Goal: Task Accomplishment & Management: Manage account settings

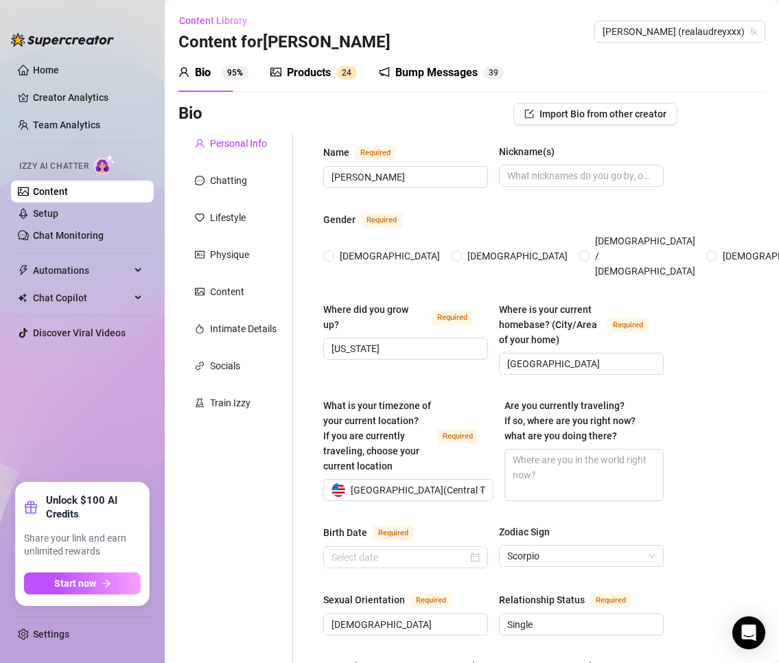
radio input "true"
type input "[DATE]"
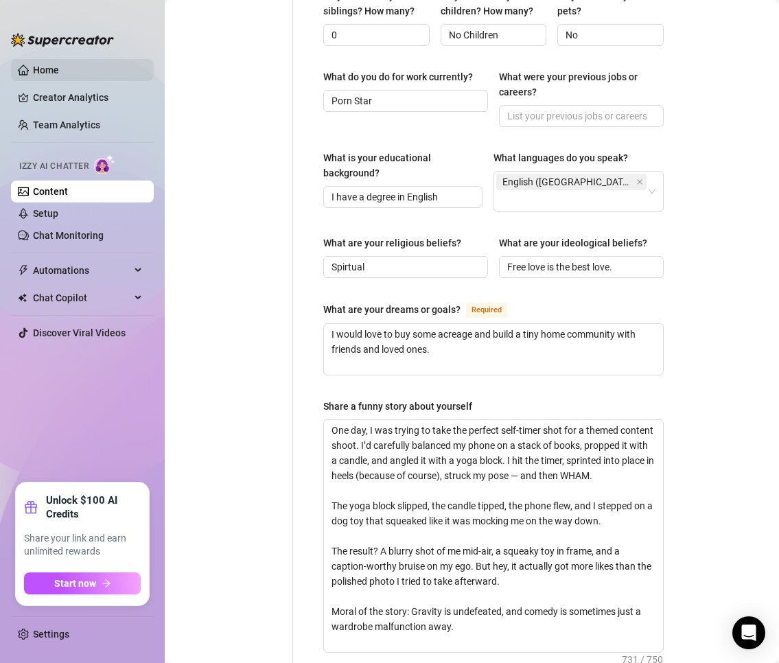
scroll to position [412, 0]
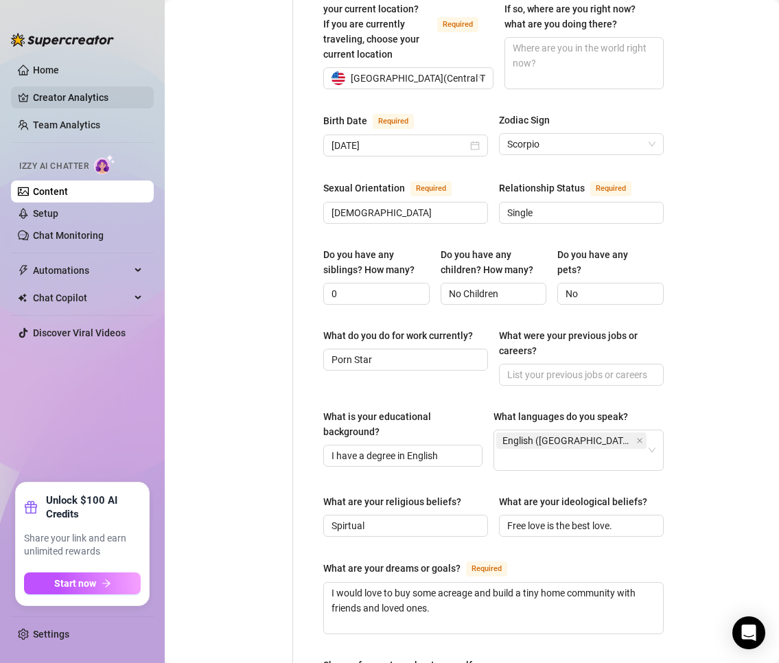
click at [65, 91] on link "Creator Analytics" at bounding box center [88, 97] width 110 height 22
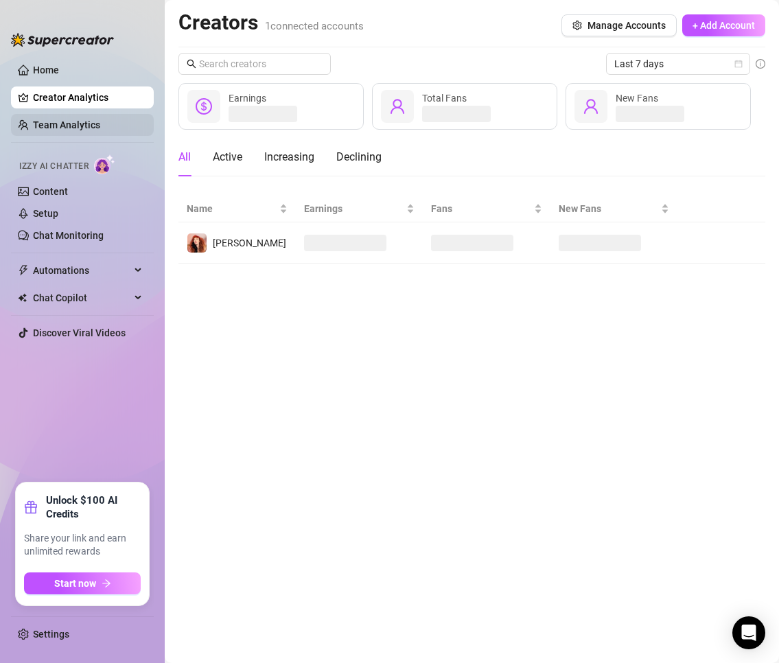
click at [57, 128] on link "Team Analytics" at bounding box center [66, 124] width 67 height 11
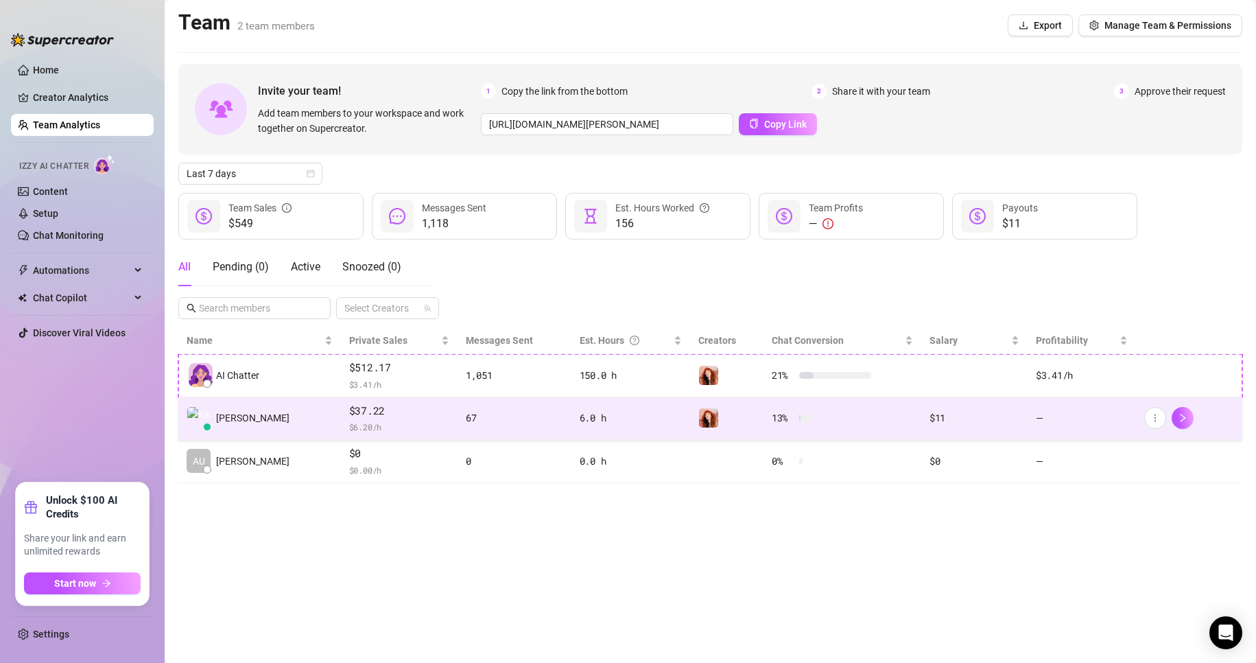
click at [279, 418] on td "[PERSON_NAME]" at bounding box center [259, 418] width 163 height 43
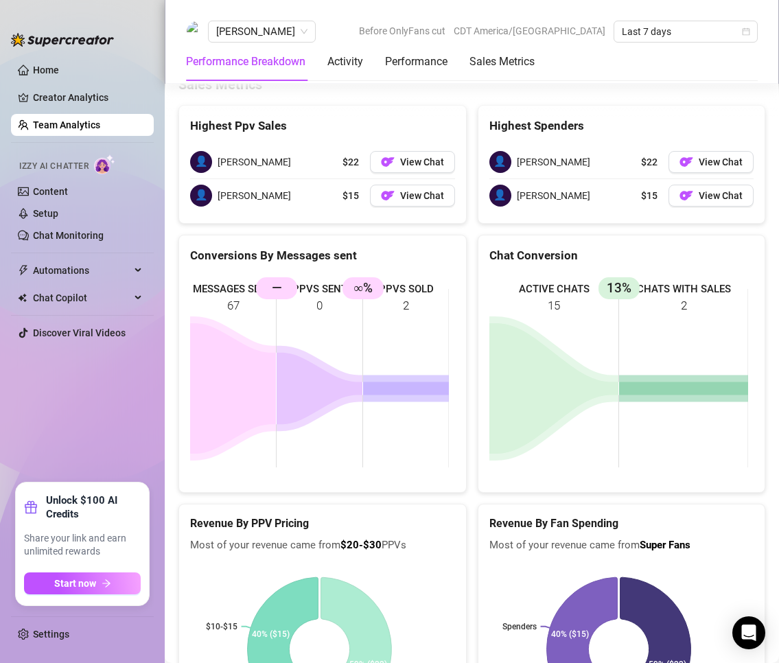
scroll to position [2019, 0]
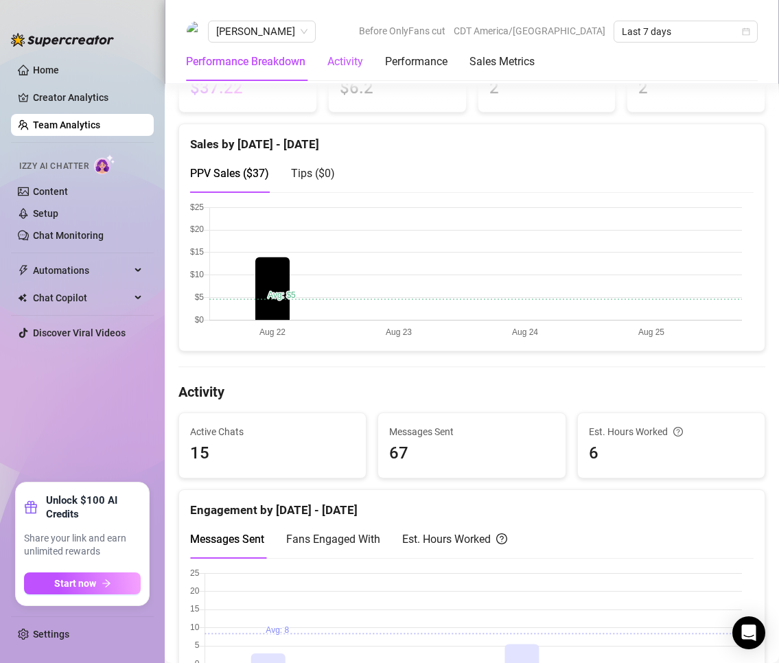
click at [342, 65] on div "Activity" at bounding box center [345, 62] width 36 height 16
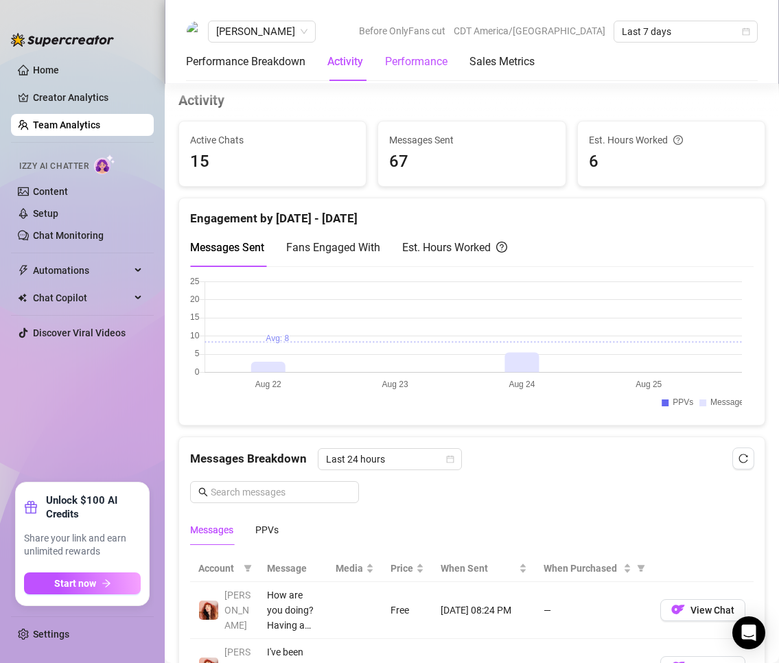
click at [408, 69] on div "Performance" at bounding box center [416, 62] width 62 height 16
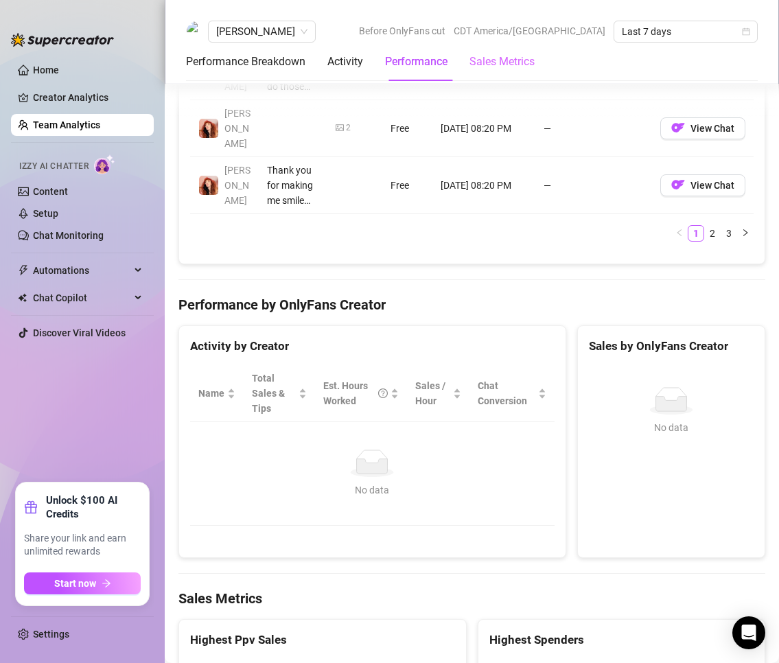
click at [535, 70] on div "Sales Metrics" at bounding box center [501, 62] width 65 height 38
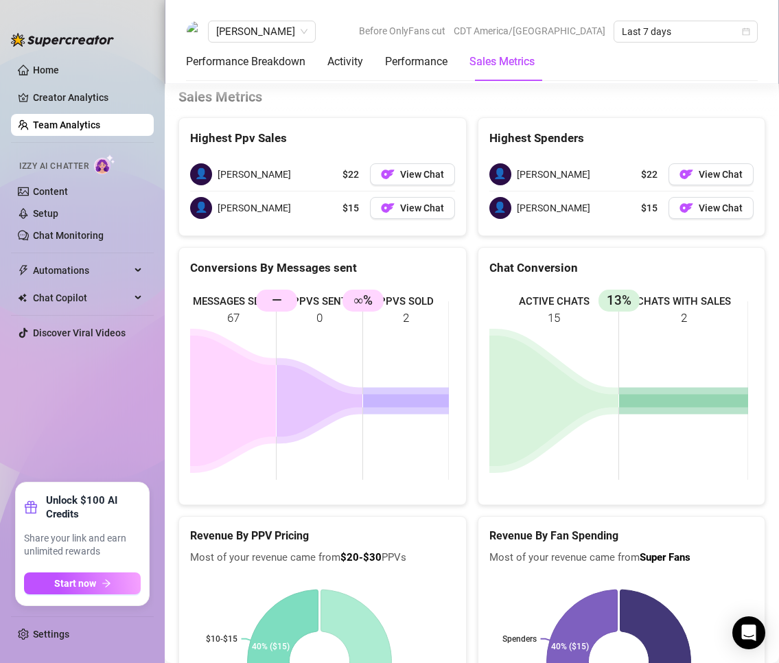
scroll to position [2129, 0]
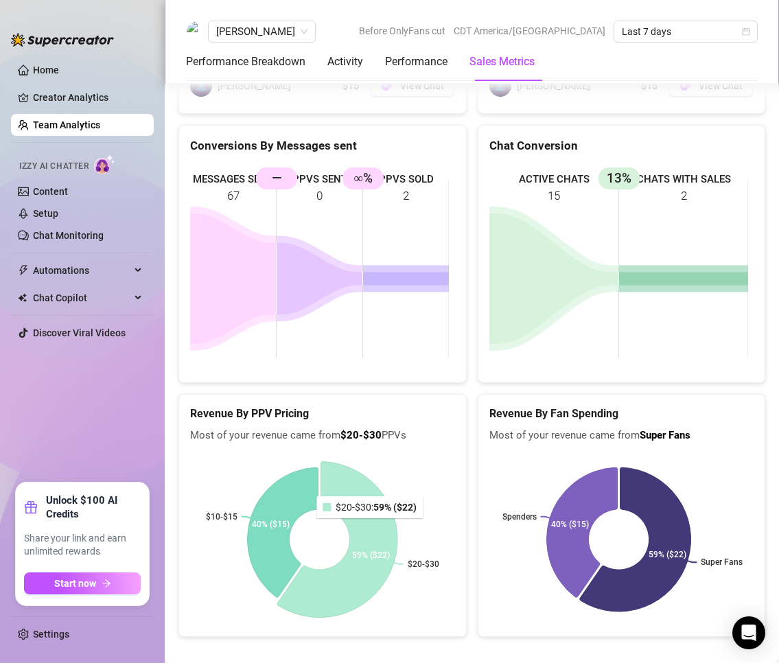
click at [371, 513] on icon at bounding box center [337, 540] width 120 height 156
click at [408, 507] on rect at bounding box center [319, 540] width 259 height 172
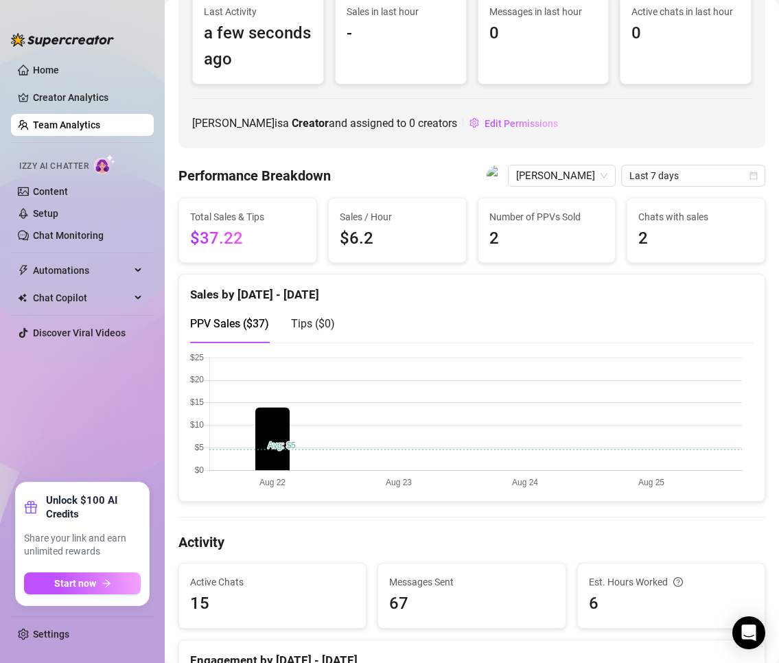
scroll to position [0, 0]
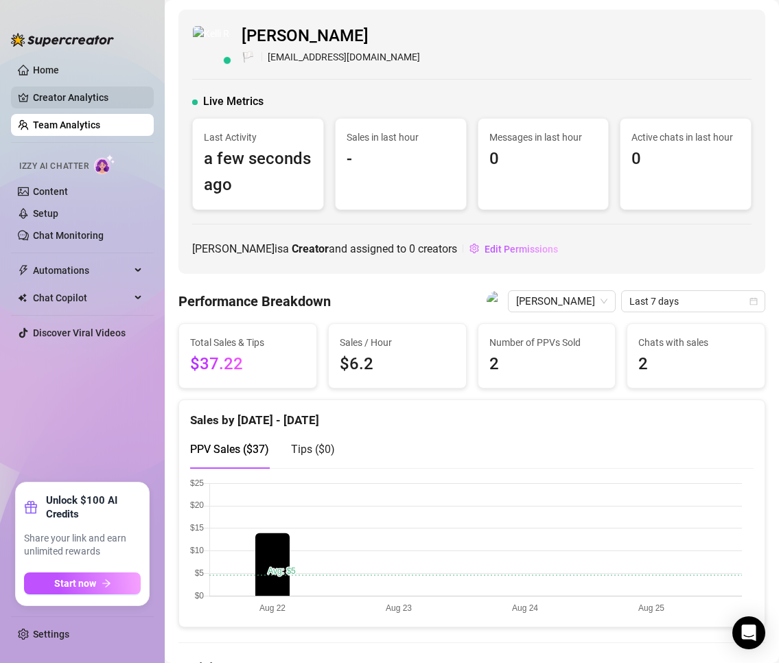
click at [47, 95] on link "Creator Analytics" at bounding box center [88, 97] width 110 height 22
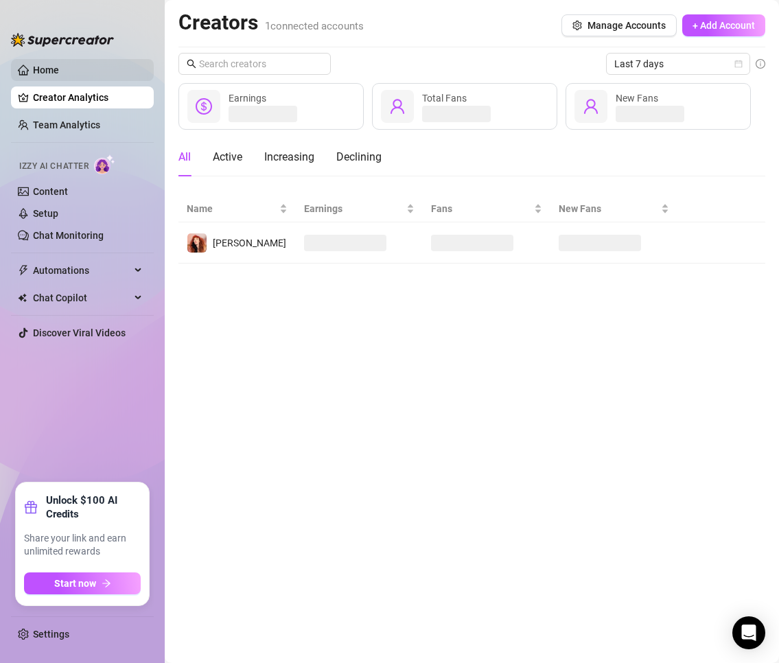
click at [44, 67] on link "Home" at bounding box center [46, 70] width 26 height 11
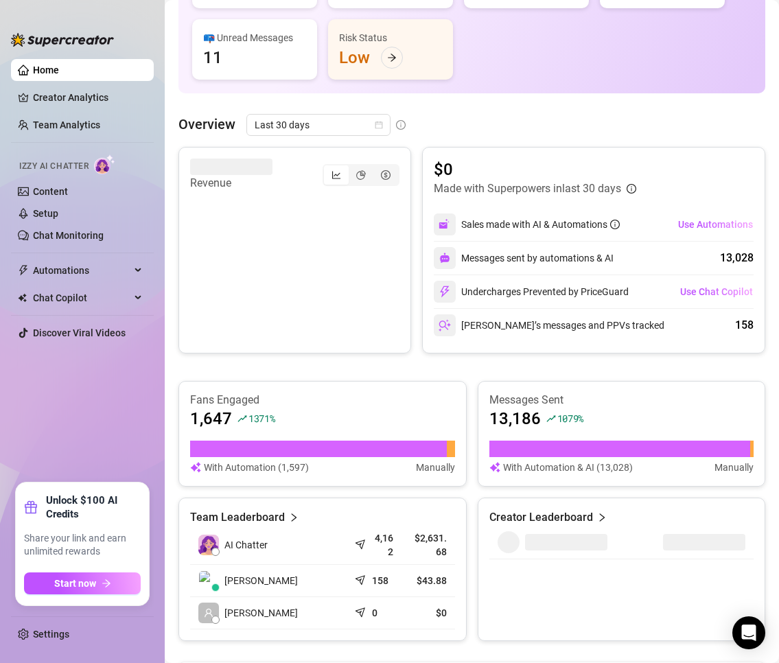
scroll to position [206, 0]
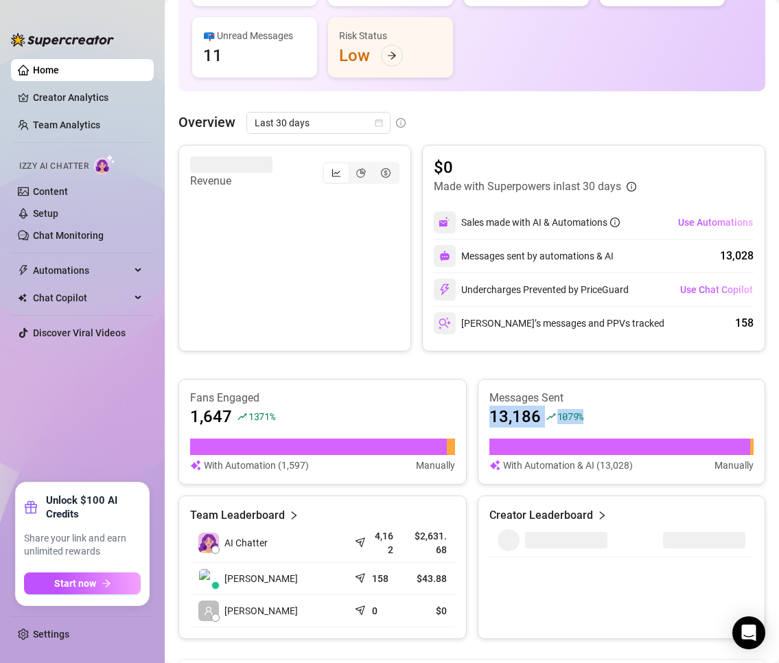
drag, startPoint x: 487, startPoint y: 411, endPoint x: 600, endPoint y: 412, distance: 113.9
click at [600, 413] on div "13,186 1079 %" at bounding box center [621, 417] width 265 height 22
click at [600, 412] on div "13,186 1079 %" at bounding box center [621, 417] width 265 height 22
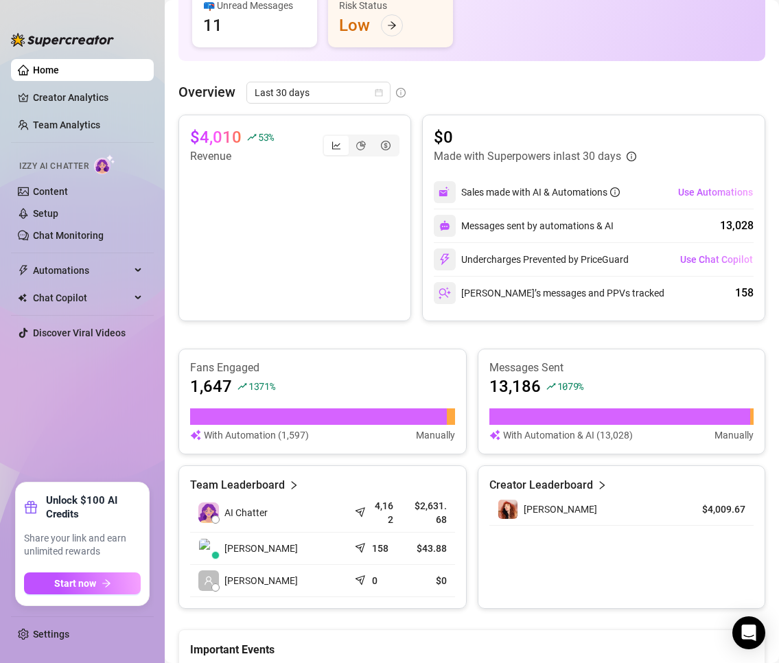
scroll to position [0, 0]
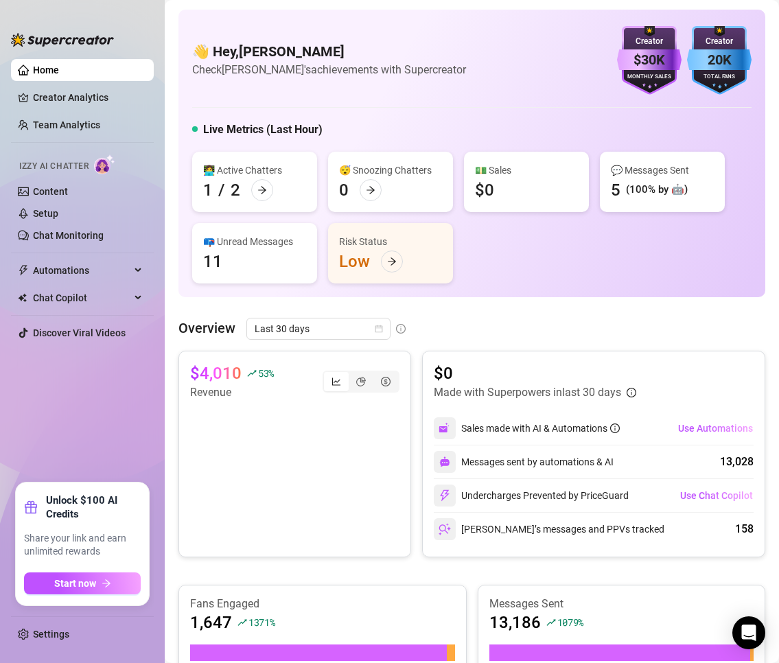
click at [598, 526] on div "[PERSON_NAME]’s messages and PPVs tracked" at bounding box center [549, 529] width 231 height 22
click at [528, 531] on div "[PERSON_NAME]’s messages and PPVs tracked" at bounding box center [549, 529] width 231 height 22
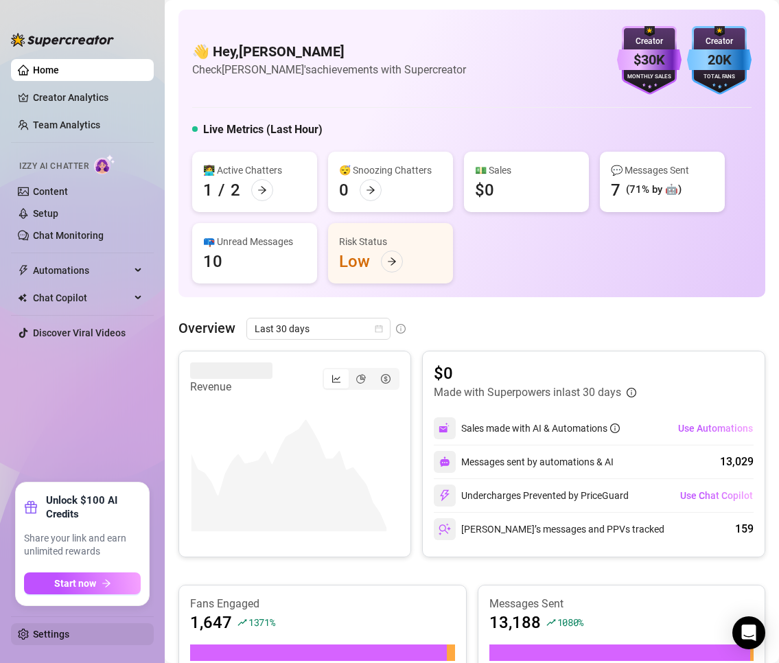
click at [41, 638] on link "Settings" at bounding box center [51, 634] width 36 height 11
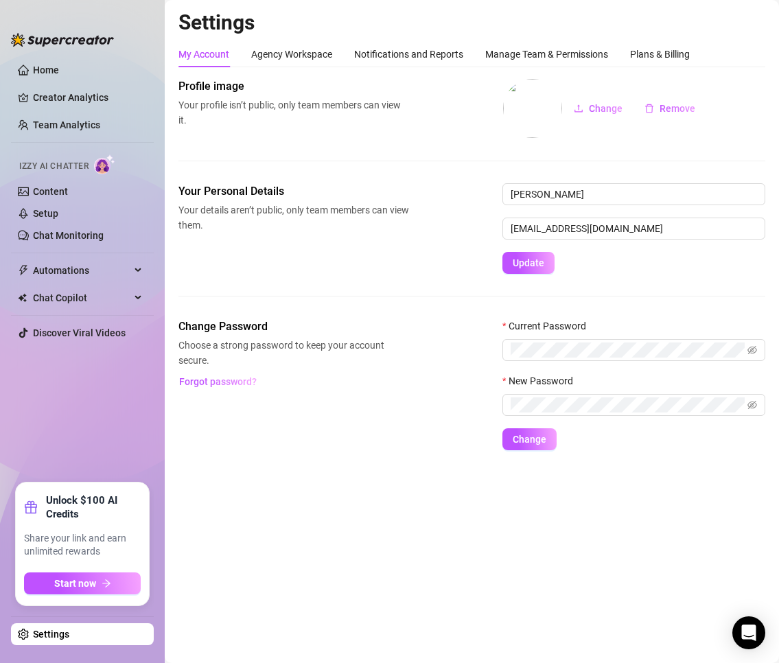
click at [46, 57] on ul "Home Creator Analytics Team Analytics Izzy AI Chatter Content Setup Chat Monito…" at bounding box center [82, 265] width 143 height 423
drag, startPoint x: 43, startPoint y: 62, endPoint x: 10, endPoint y: 80, distance: 38.1
click at [43, 65] on link "Home" at bounding box center [46, 70] width 26 height 11
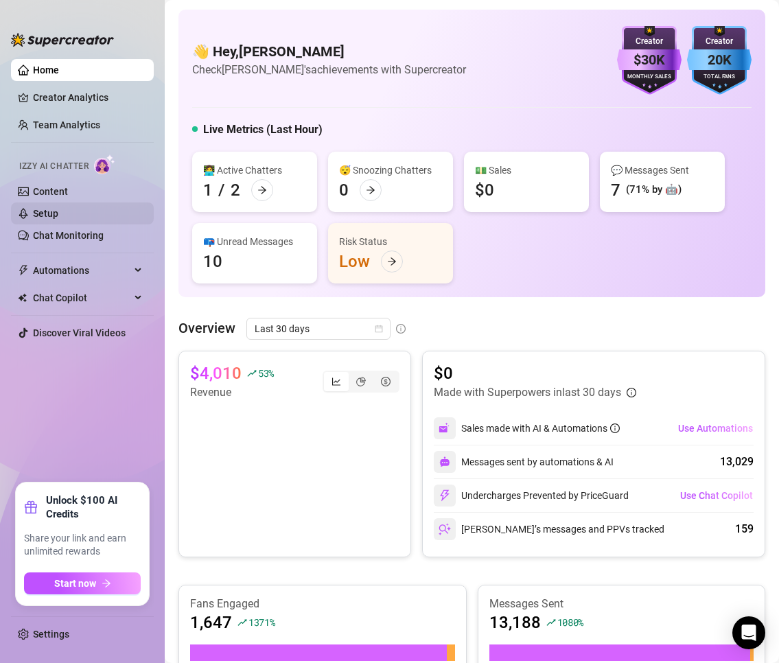
click at [58, 210] on link "Setup" at bounding box center [45, 213] width 25 height 11
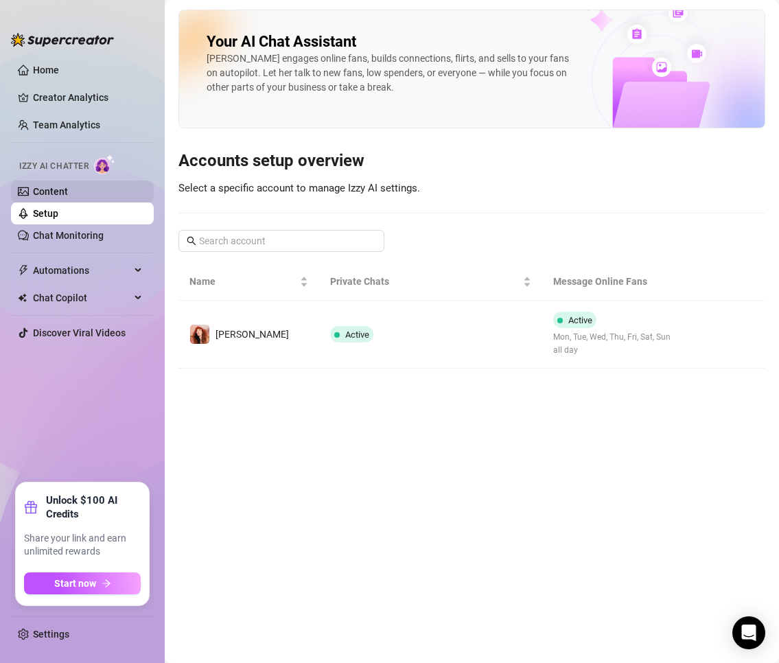
click at [68, 196] on link "Content" at bounding box center [50, 191] width 35 height 11
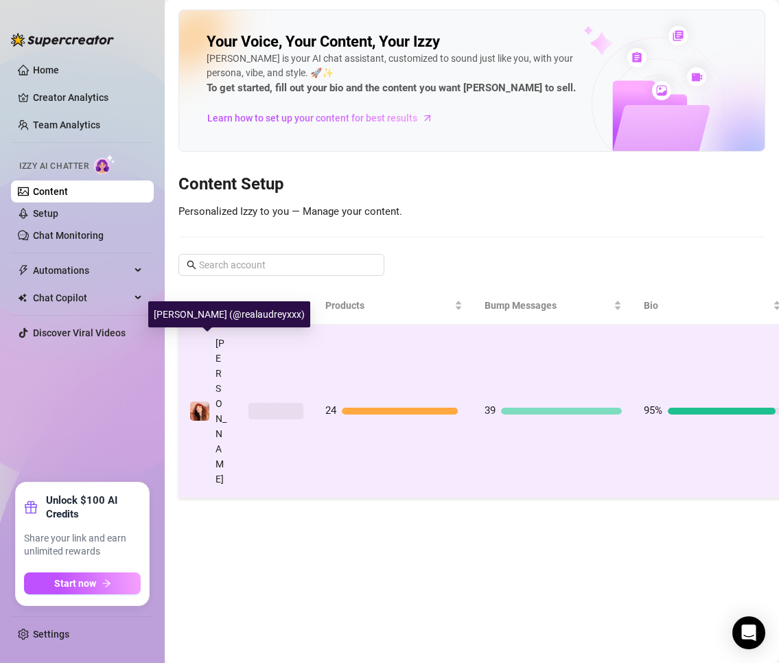
drag, startPoint x: 231, startPoint y: 374, endPoint x: 241, endPoint y: 371, distance: 10.0
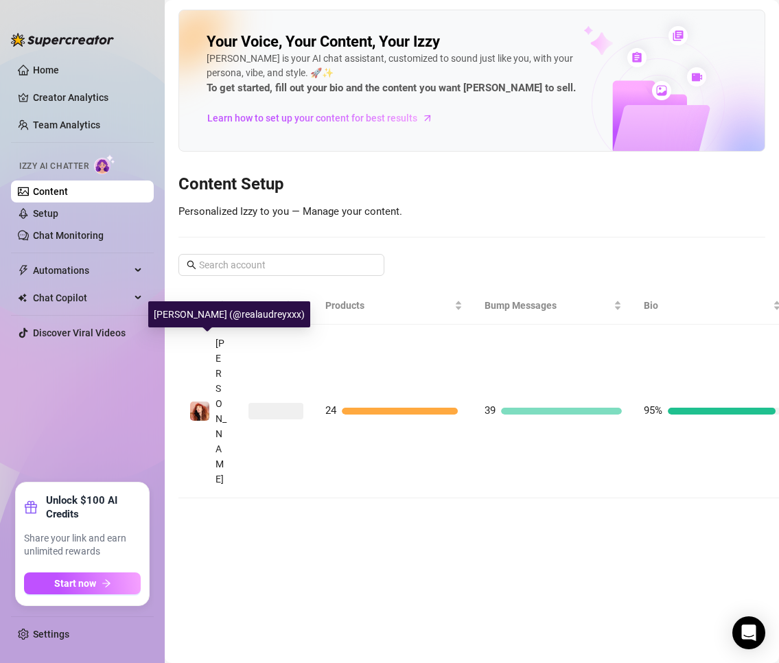
click at [232, 373] on td "[PERSON_NAME]" at bounding box center [207, 412] width 59 height 174
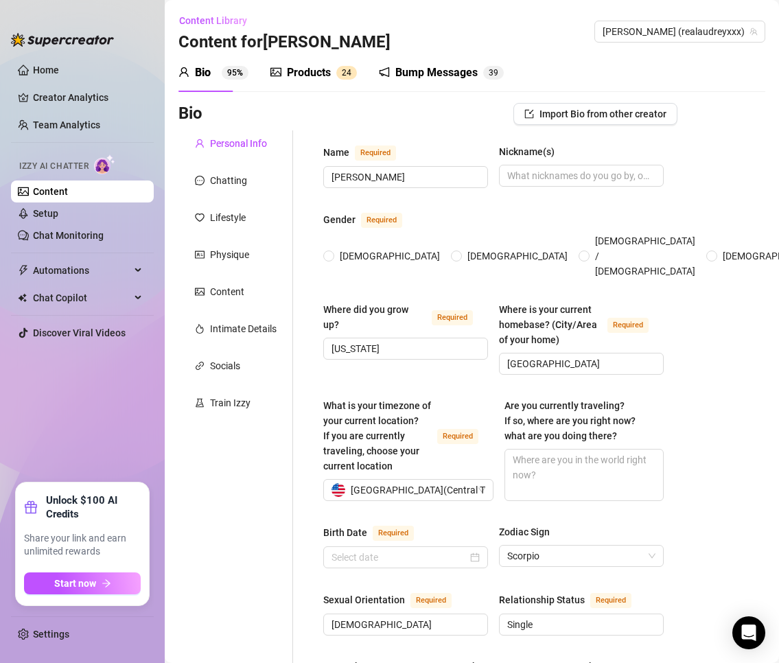
radio input "true"
type input "[DATE]"
click at [218, 398] on div "Train Izzy" at bounding box center [230, 402] width 40 height 15
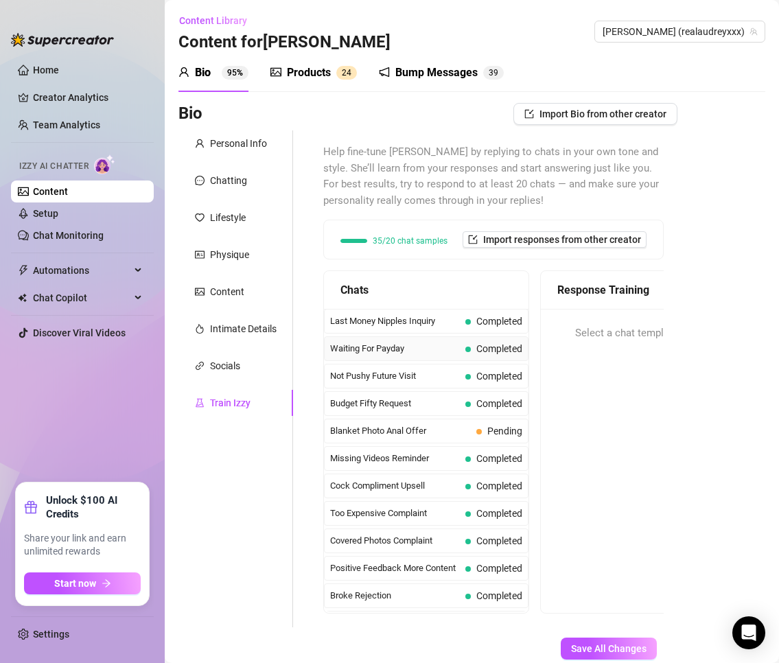
click at [375, 355] on span "Waiting For Payday" at bounding box center [395, 349] width 130 height 14
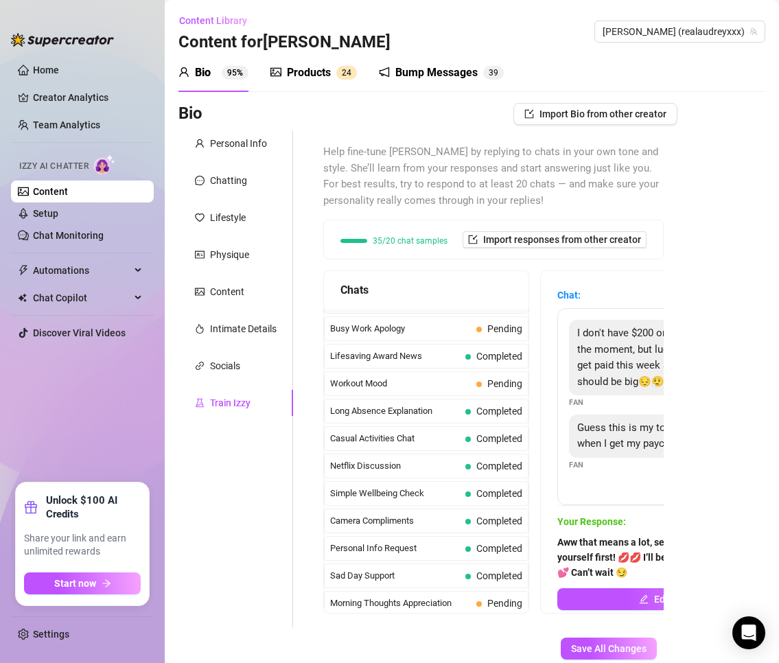
scroll to position [1245, 0]
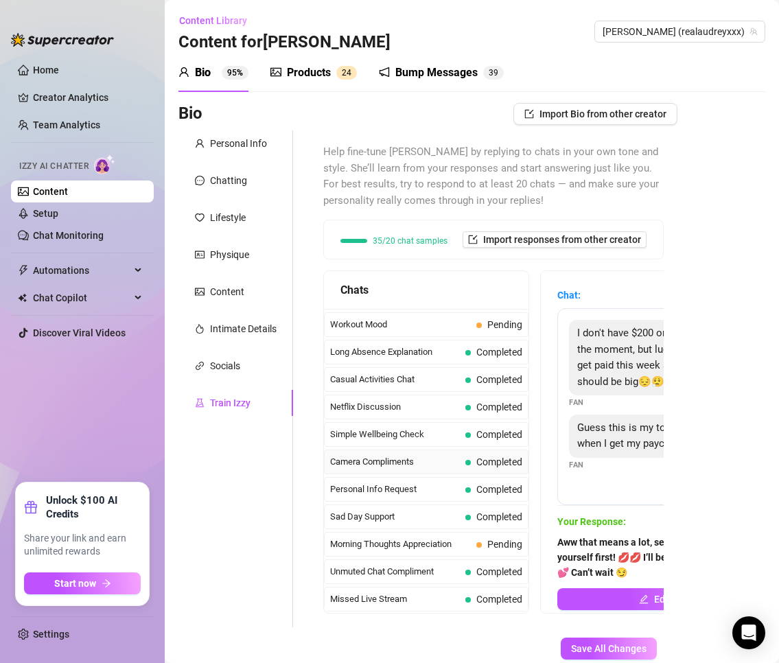
click at [381, 453] on div "Camera Compliments Completed" at bounding box center [426, 461] width 204 height 25
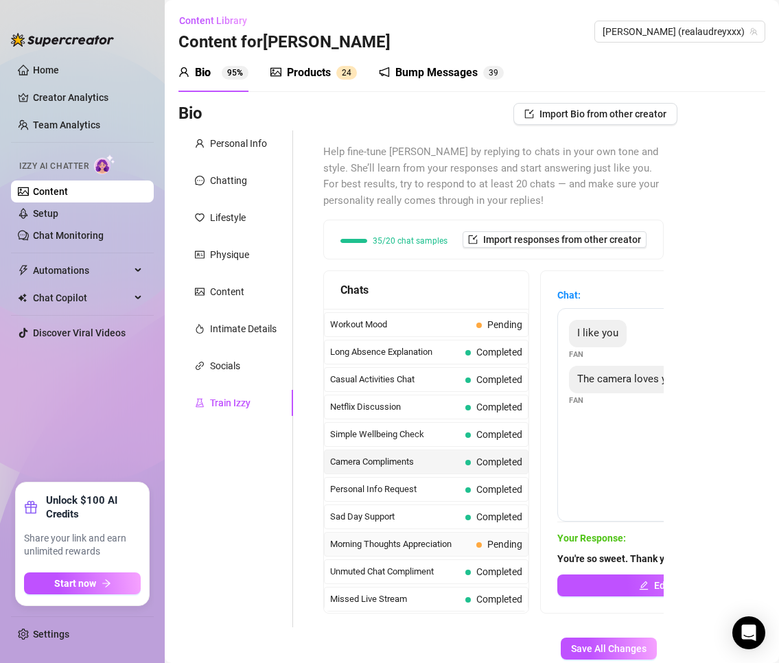
click at [384, 552] on div "Morning Thoughts Appreciation Pending" at bounding box center [426, 544] width 204 height 25
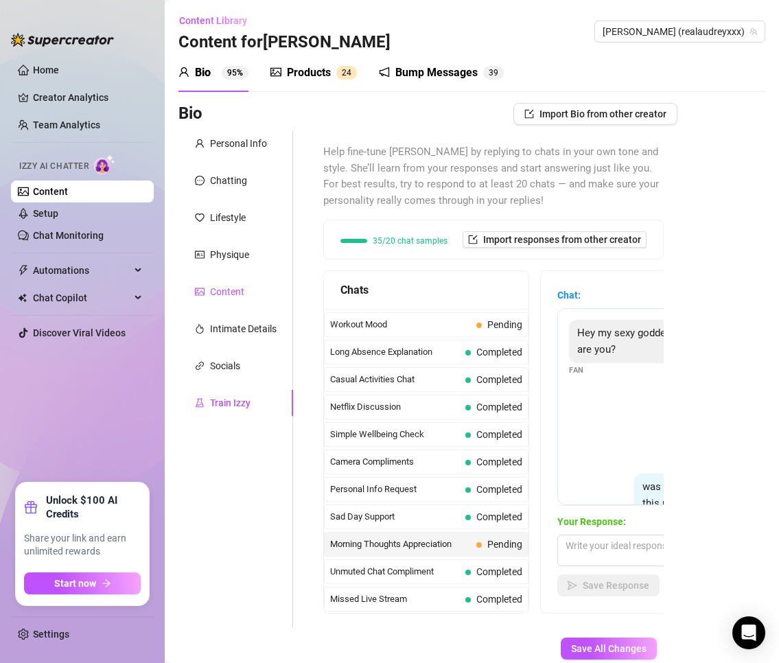
click at [241, 292] on div "Content" at bounding box center [227, 291] width 34 height 15
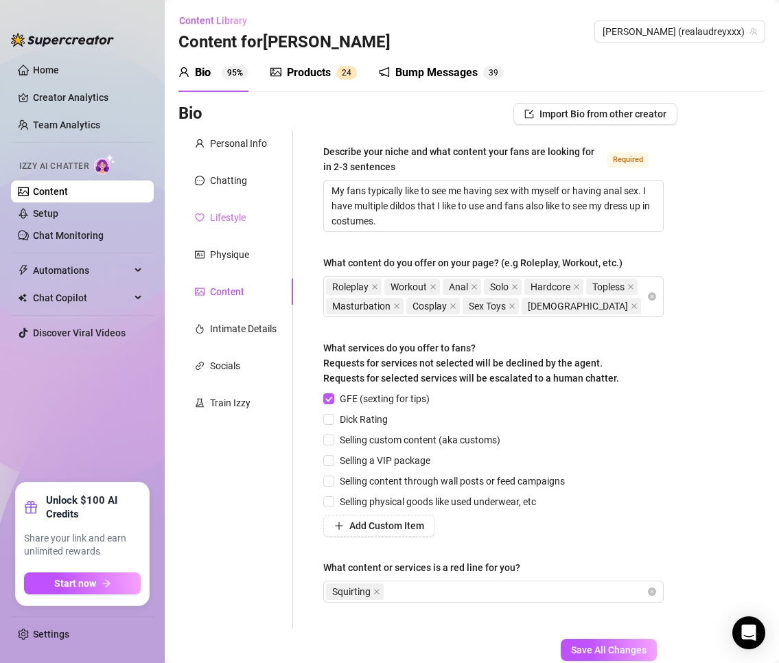
click at [249, 226] on div "Lifestyle" at bounding box center [235, 217] width 115 height 26
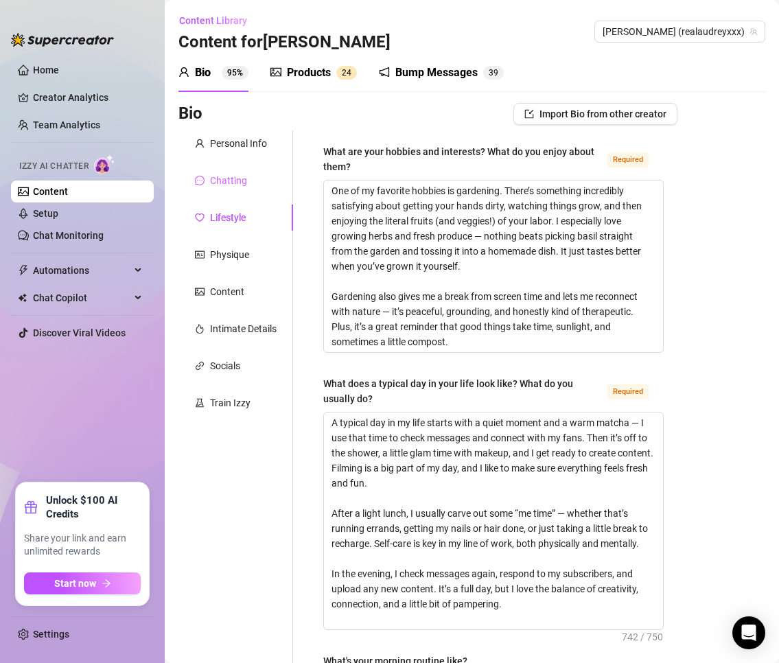
click at [250, 176] on div "Chatting" at bounding box center [235, 180] width 115 height 26
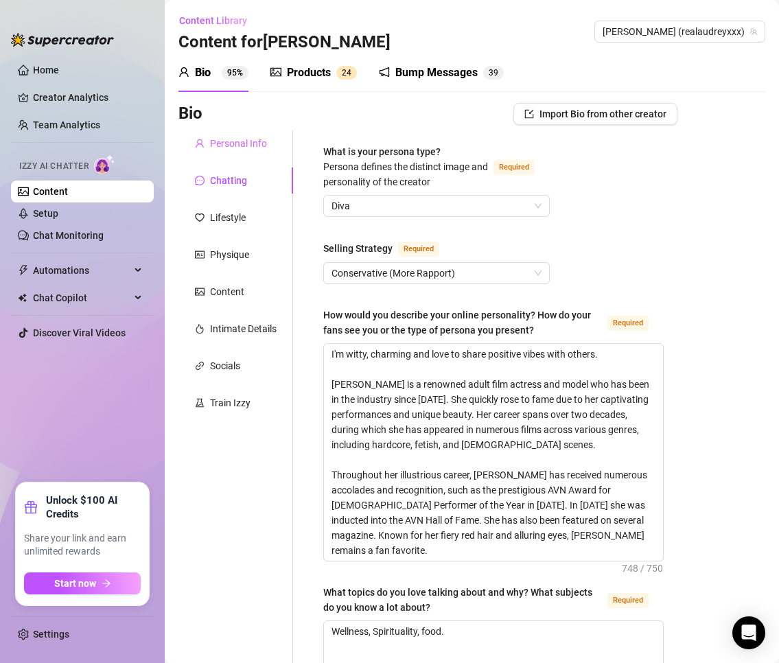
click at [250, 154] on div "Personal Info" at bounding box center [235, 143] width 115 height 26
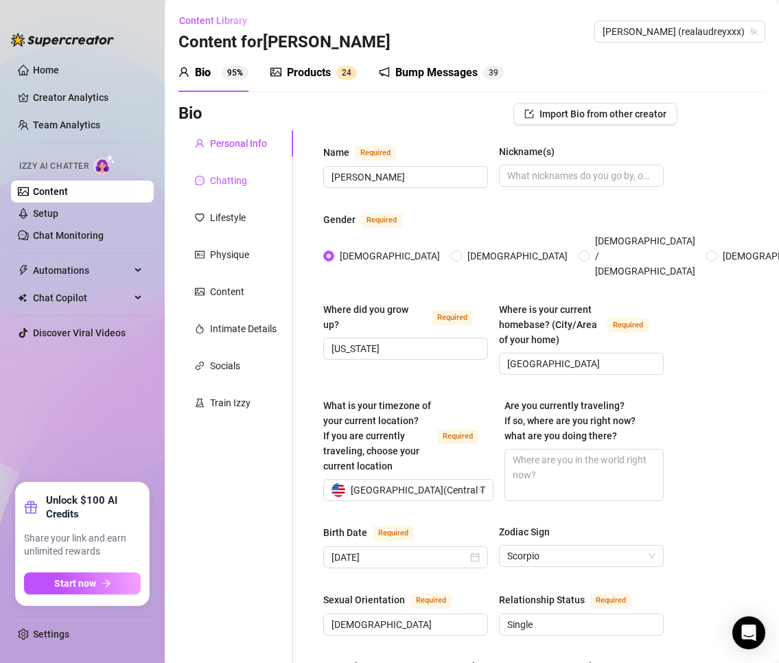
click at [242, 176] on div "Chatting" at bounding box center [228, 180] width 37 height 15
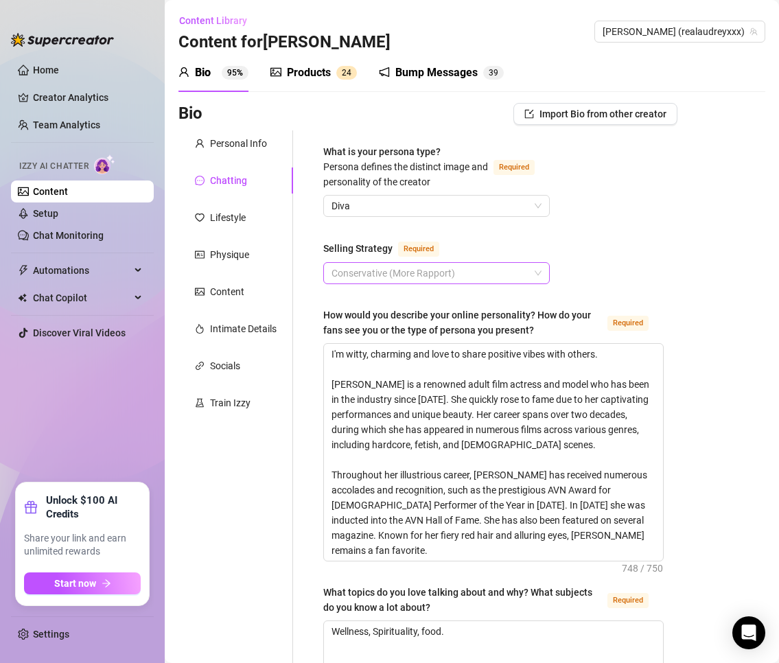
click at [416, 270] on span "Conservative (More Rapport)" at bounding box center [436, 273] width 210 height 21
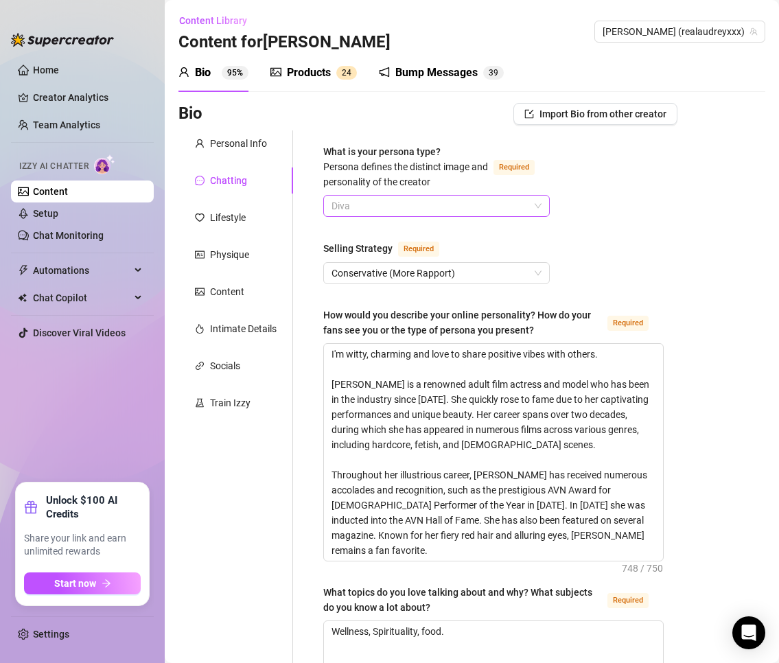
click at [430, 206] on span "Diva" at bounding box center [436, 206] width 210 height 21
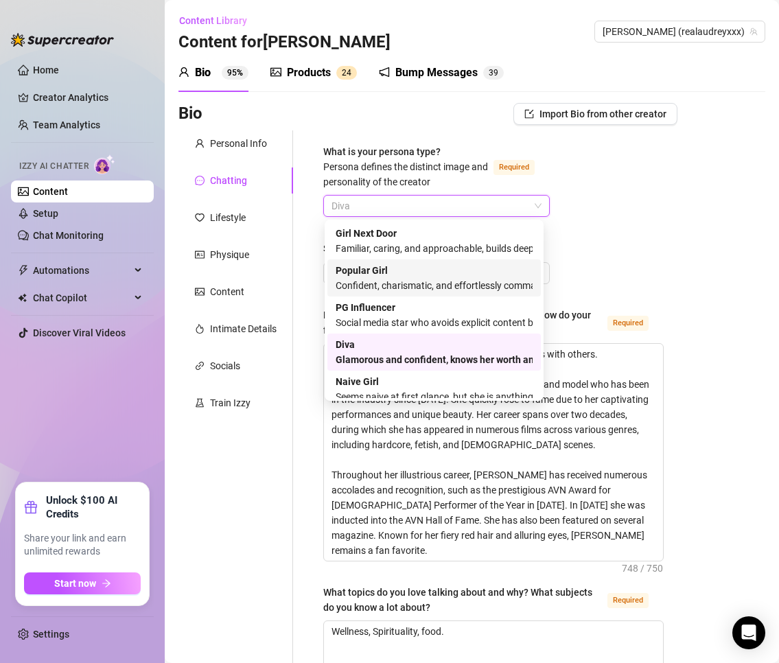
scroll to position [47, 0]
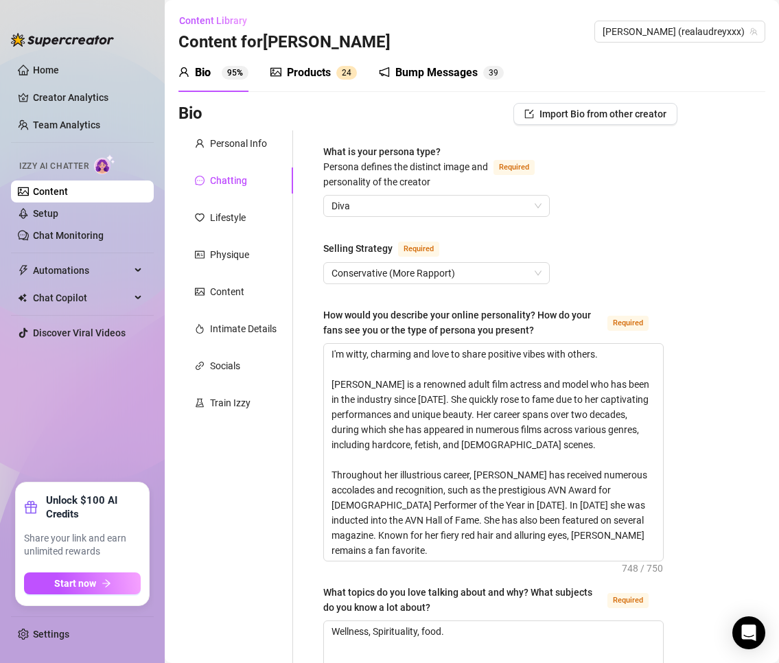
click at [399, 266] on span "Conservative (More Rapport)" at bounding box center [436, 273] width 210 height 21
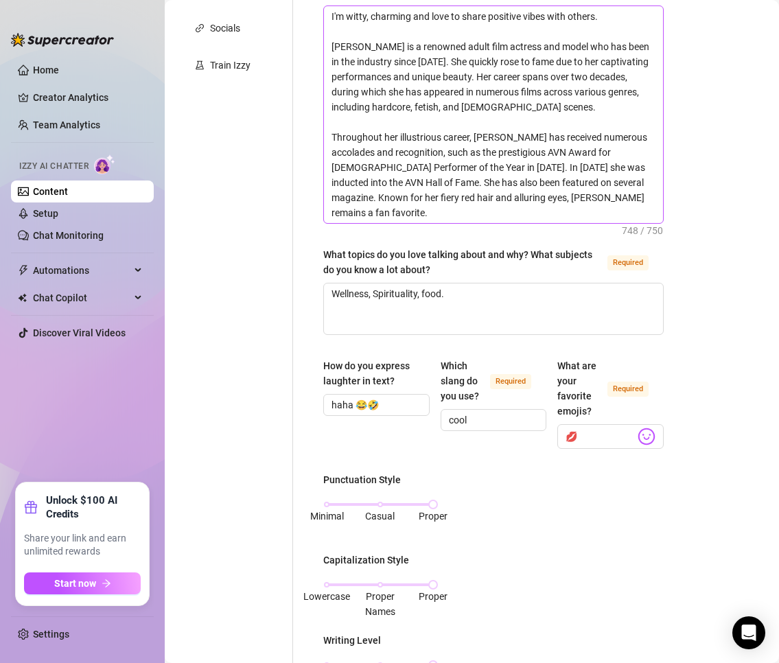
scroll to position [549, 0]
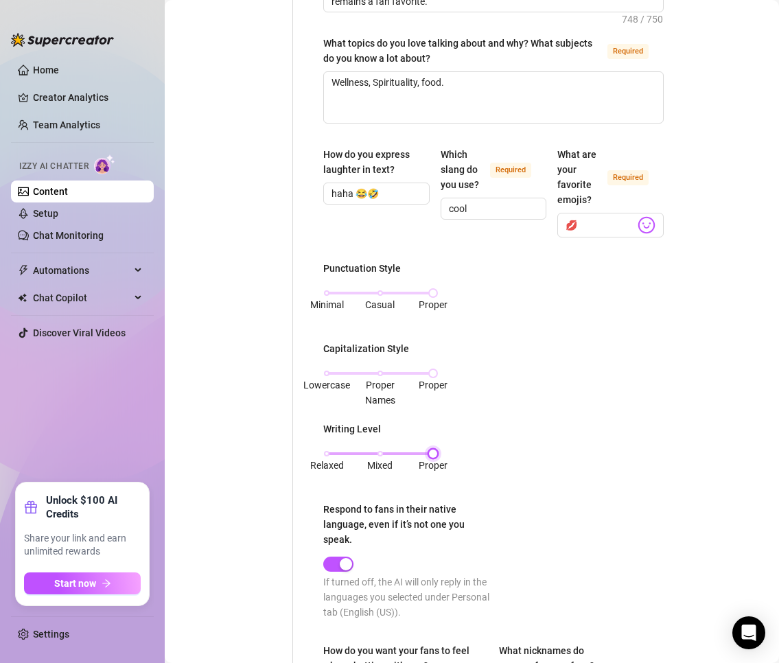
click at [382, 454] on div "Relaxed Mixed Proper" at bounding box center [380, 453] width 106 height 8
click at [416, 454] on div "Relaxed Mixed Proper" at bounding box center [380, 453] width 106 height 8
click at [431, 375] on div at bounding box center [433, 373] width 7 height 7
click at [430, 290] on div at bounding box center [433, 293] width 7 height 7
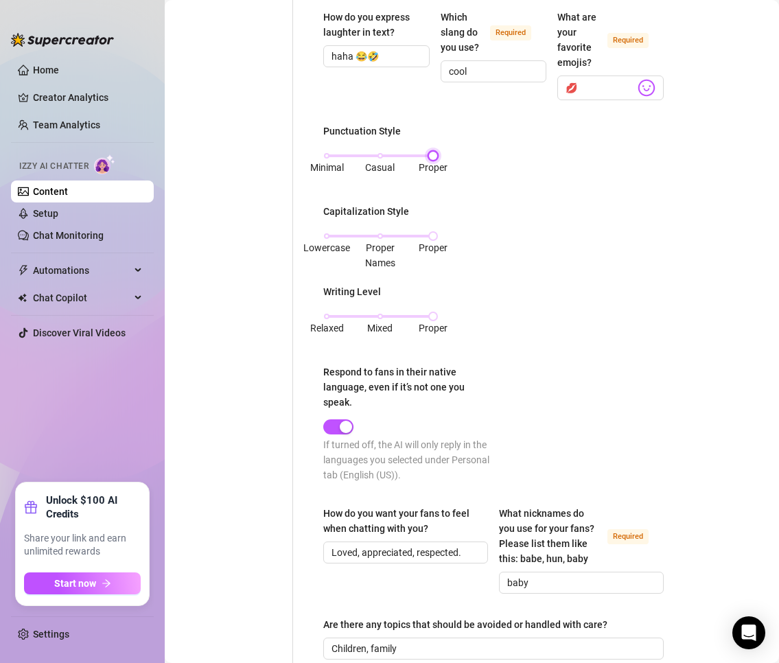
scroll to position [954, 0]
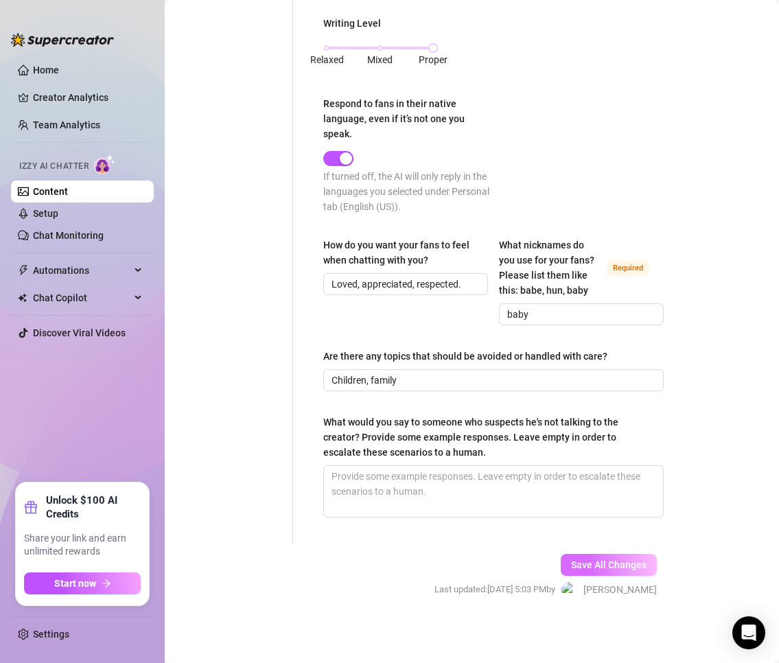
drag, startPoint x: 596, startPoint y: 563, endPoint x: 428, endPoint y: 578, distance: 168.2
click at [593, 563] on span "Save All Changes" at bounding box center [608, 564] width 75 height 11
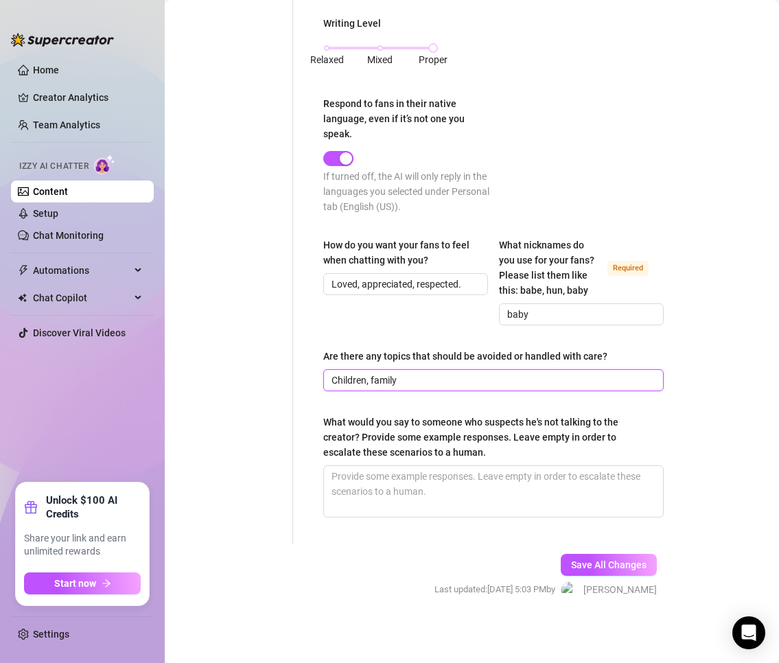
click at [413, 379] on input "Children, family" at bounding box center [491, 380] width 321 height 15
type input "Children, family, kids"
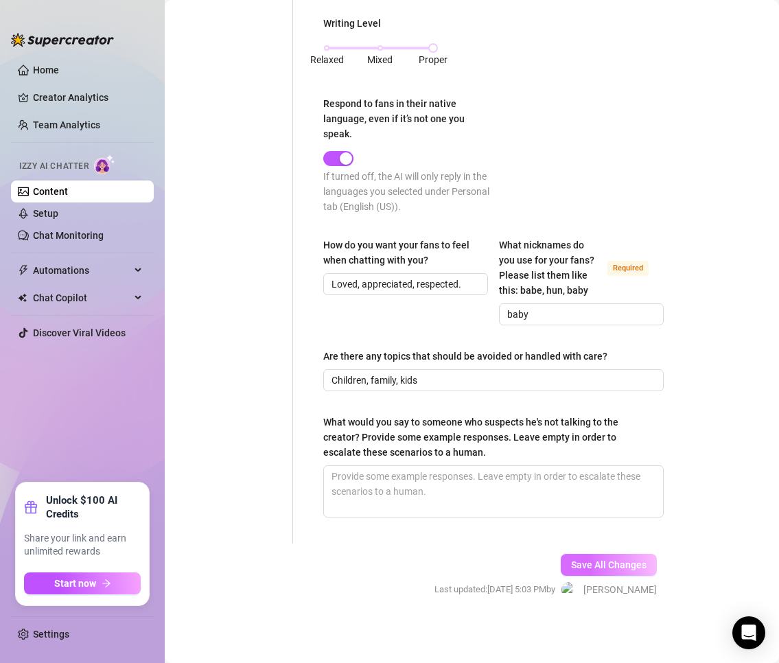
click at [609, 555] on button "Save All Changes" at bounding box center [609, 565] width 96 height 22
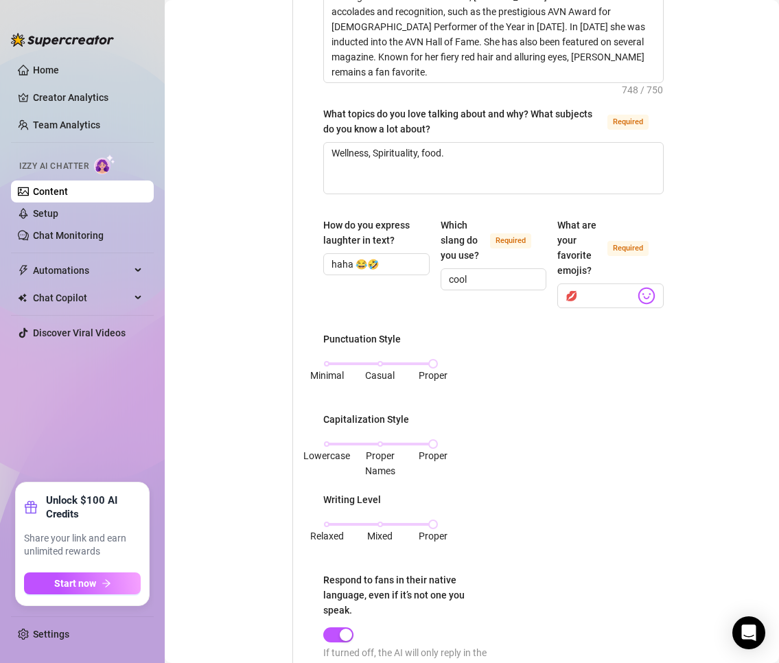
scroll to position [474, 0]
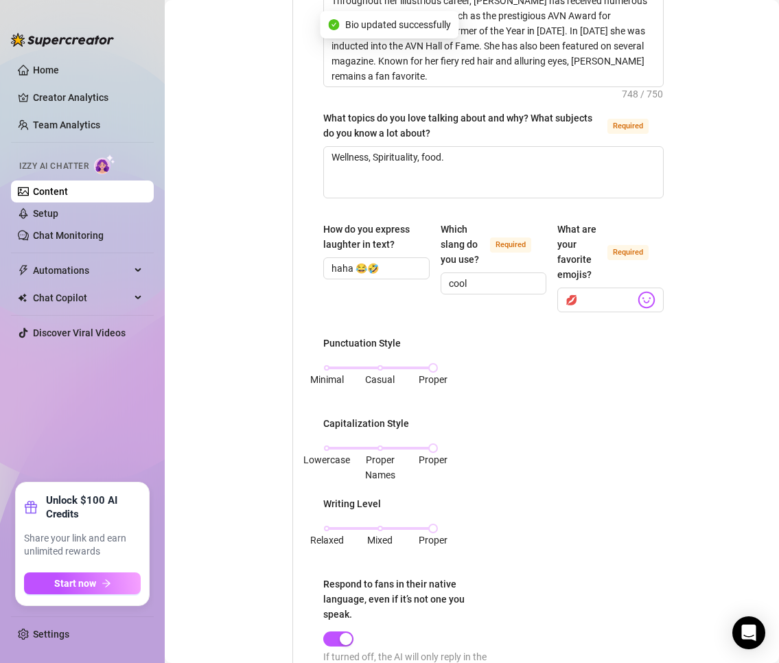
click at [54, 197] on link "Content" at bounding box center [50, 191] width 35 height 11
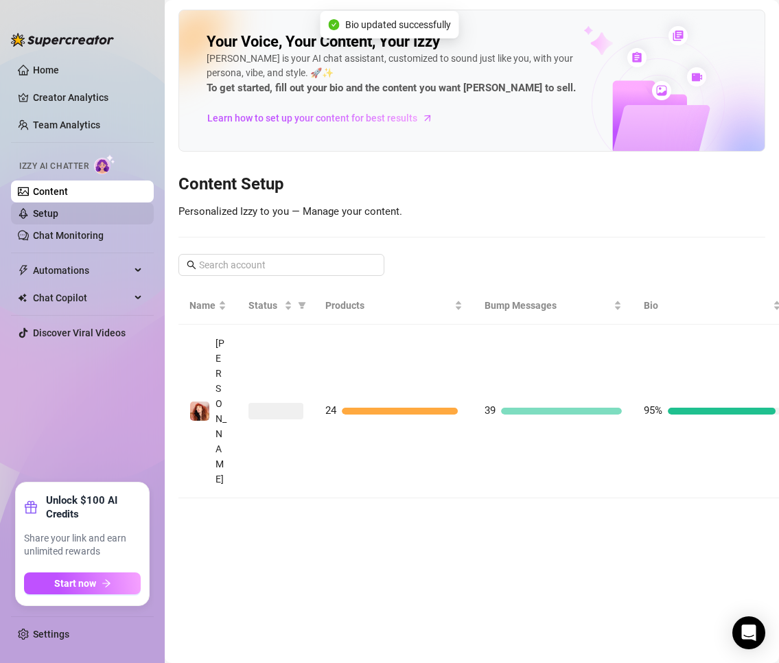
click at [50, 211] on link "Setup" at bounding box center [45, 213] width 25 height 11
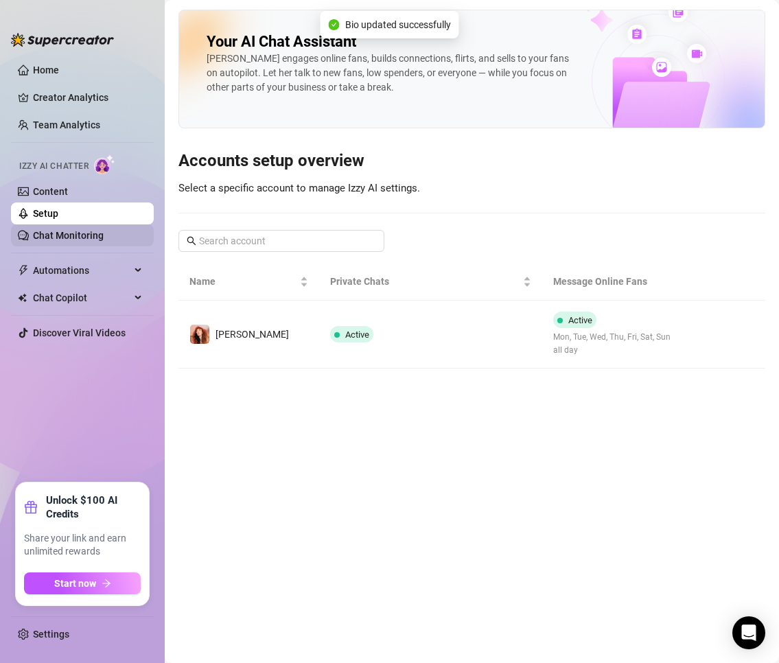
click at [62, 231] on link "Chat Monitoring" at bounding box center [68, 235] width 71 height 11
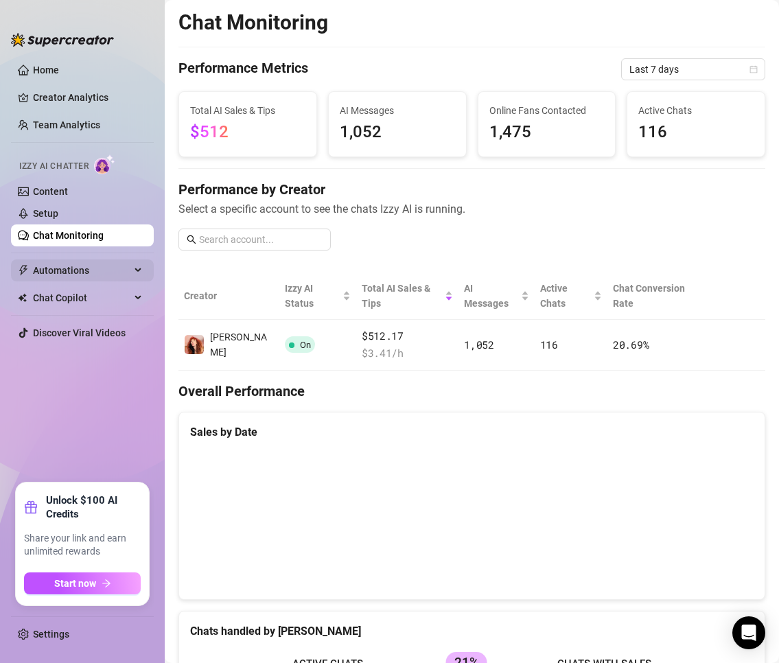
click at [91, 266] on span "Automations" at bounding box center [81, 270] width 97 height 22
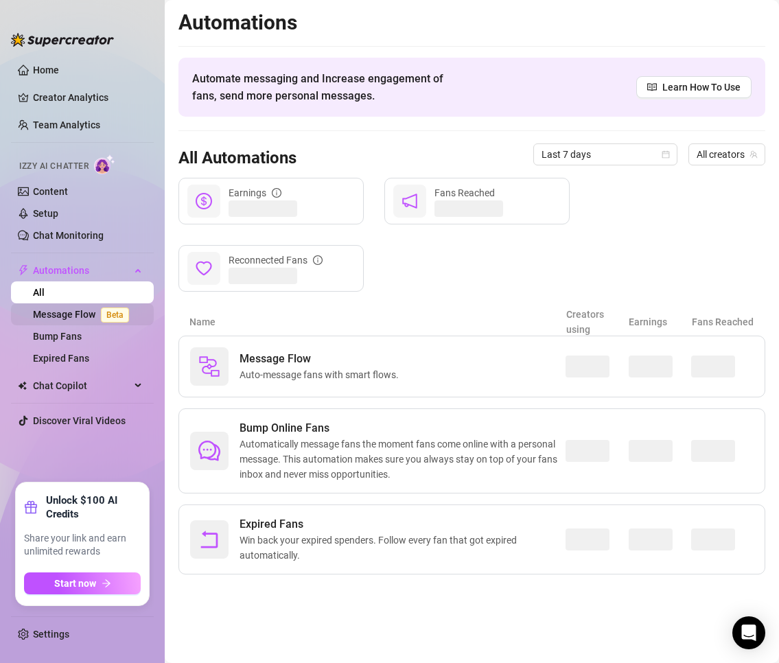
click at [73, 318] on link "Message Flow Beta" at bounding box center [84, 314] width 102 height 11
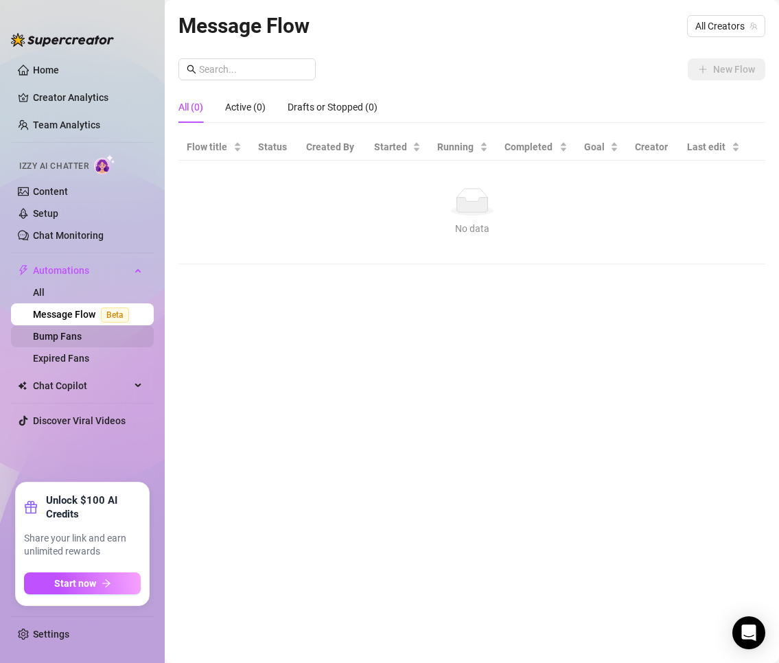
click at [73, 332] on link "Bump Fans" at bounding box center [57, 336] width 49 height 11
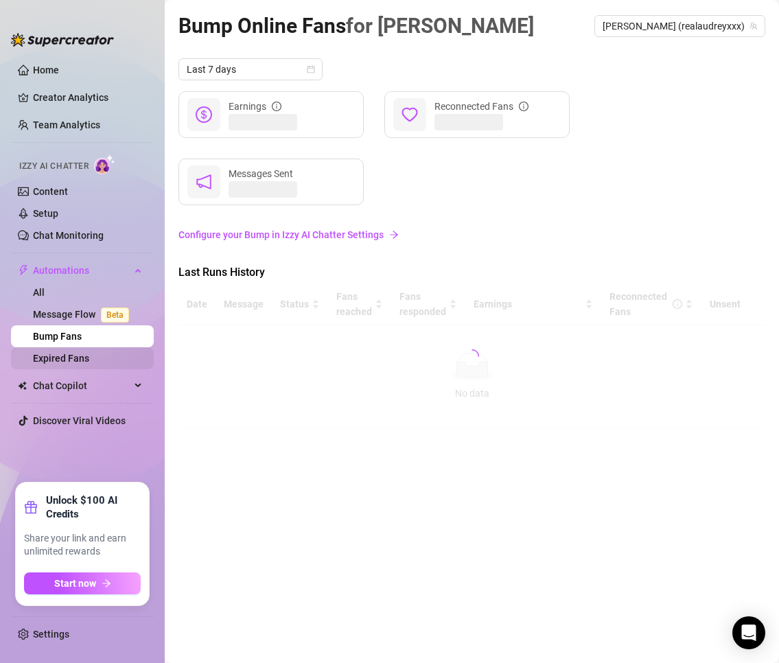
click at [72, 355] on link "Expired Fans" at bounding box center [61, 358] width 56 height 11
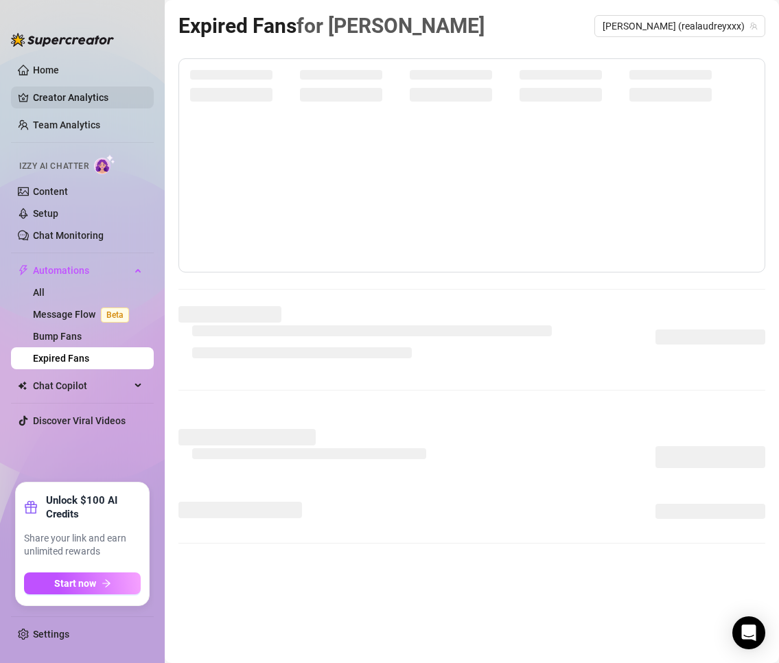
click at [48, 99] on link "Creator Analytics" at bounding box center [88, 97] width 110 height 22
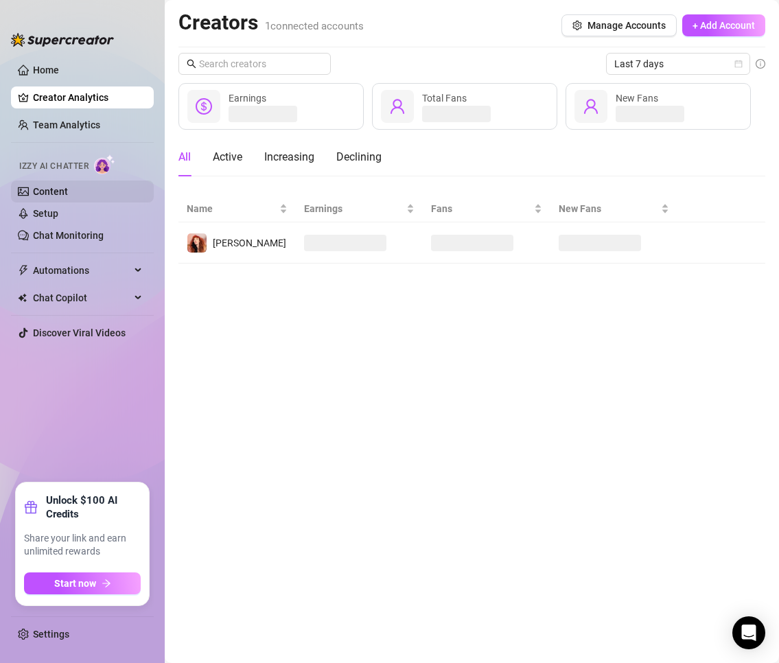
click at [58, 186] on link "Content" at bounding box center [50, 191] width 35 height 11
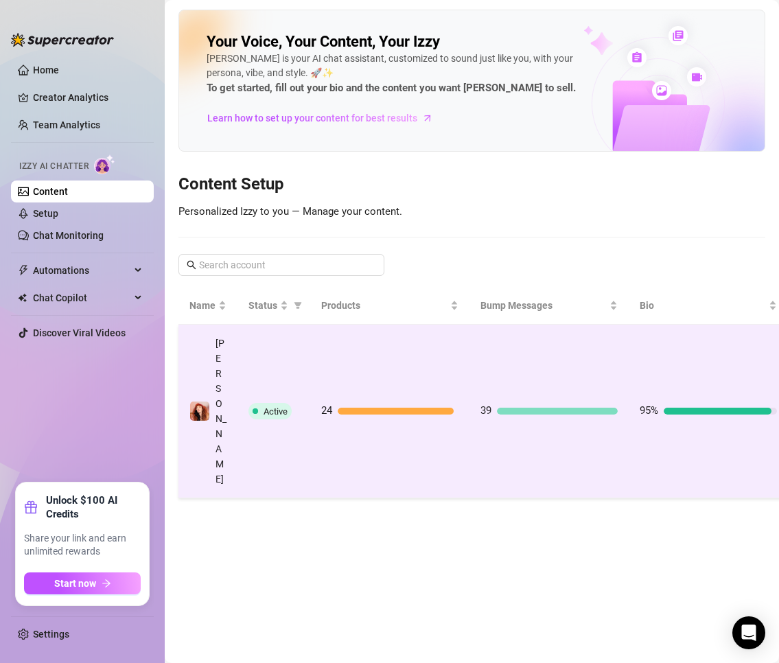
click at [326, 355] on td "24" at bounding box center [389, 412] width 159 height 174
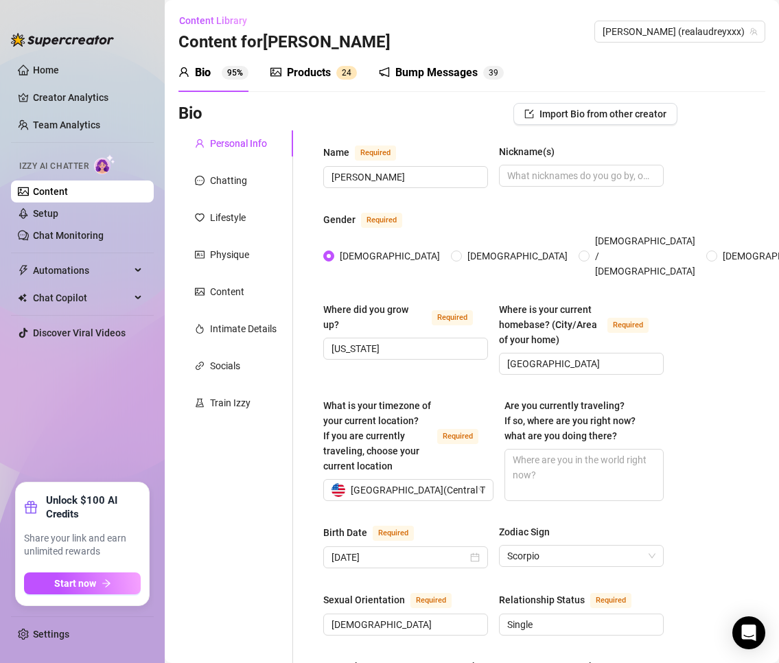
click at [303, 84] on div "Products 2 4" at bounding box center [313, 73] width 86 height 38
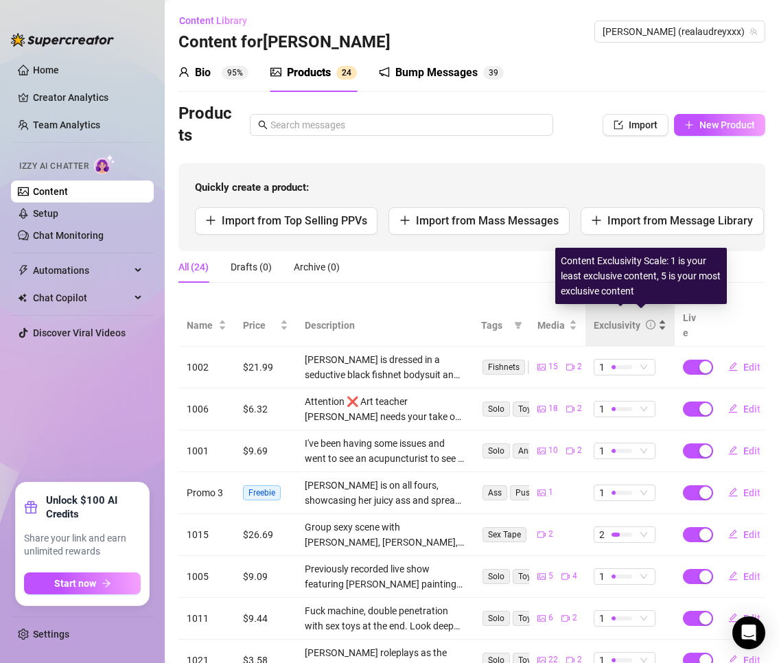
click at [646, 320] on icon "info-circle" at bounding box center [651, 325] width 10 height 10
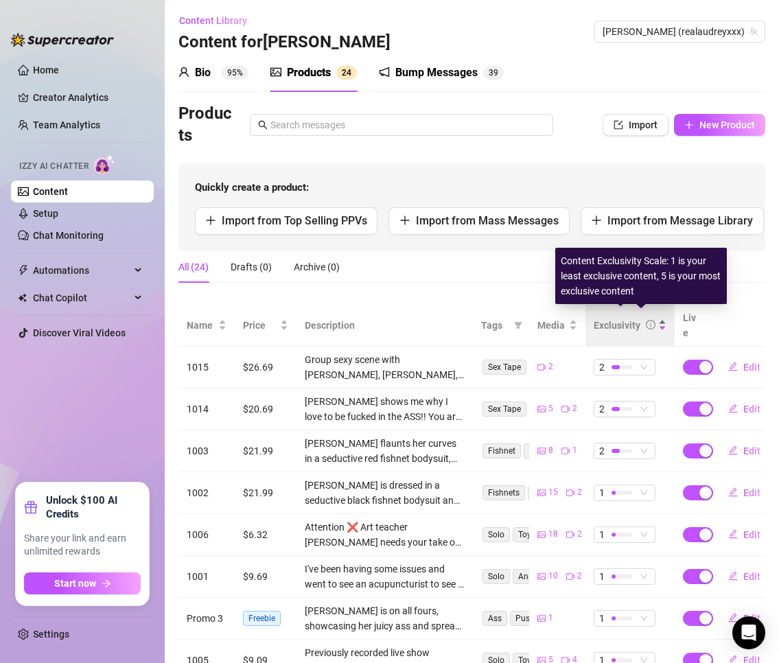
click at [646, 320] on icon "info-circle" at bounding box center [651, 325] width 10 height 10
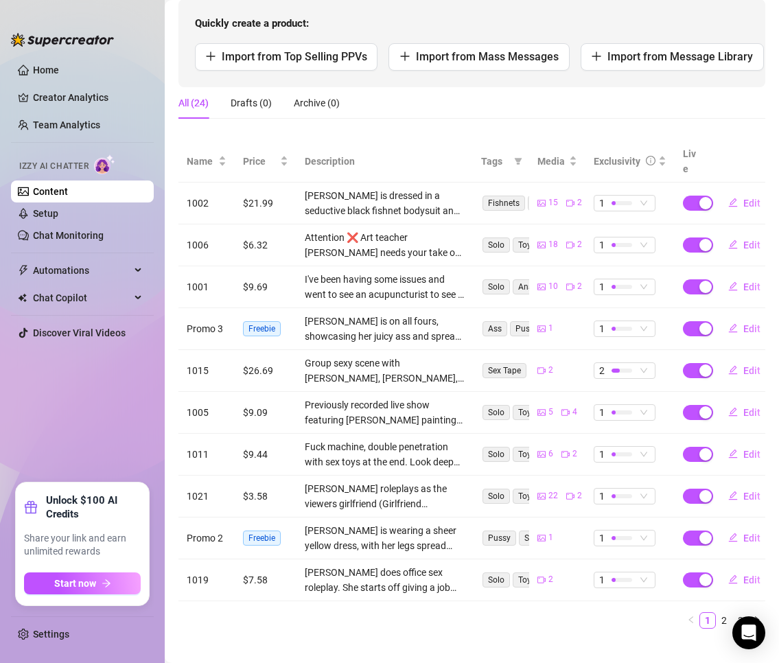
scroll to position [178, 0]
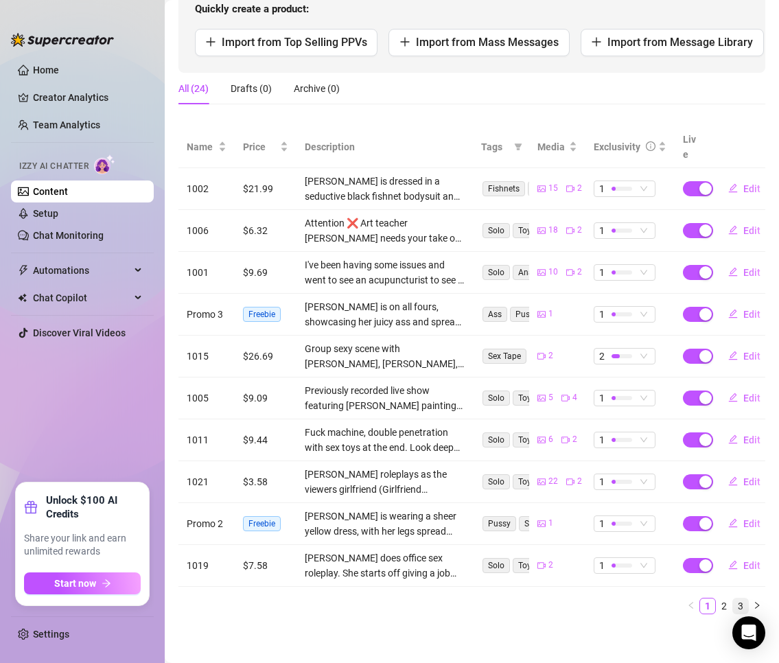
click at [733, 598] on link "3" at bounding box center [740, 605] width 15 height 15
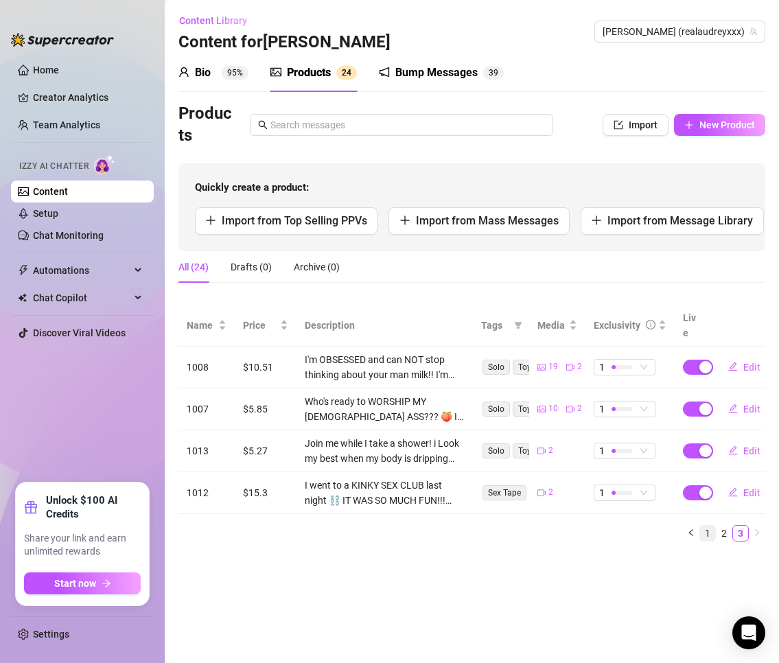
click at [708, 526] on link "1" at bounding box center [707, 533] width 15 height 15
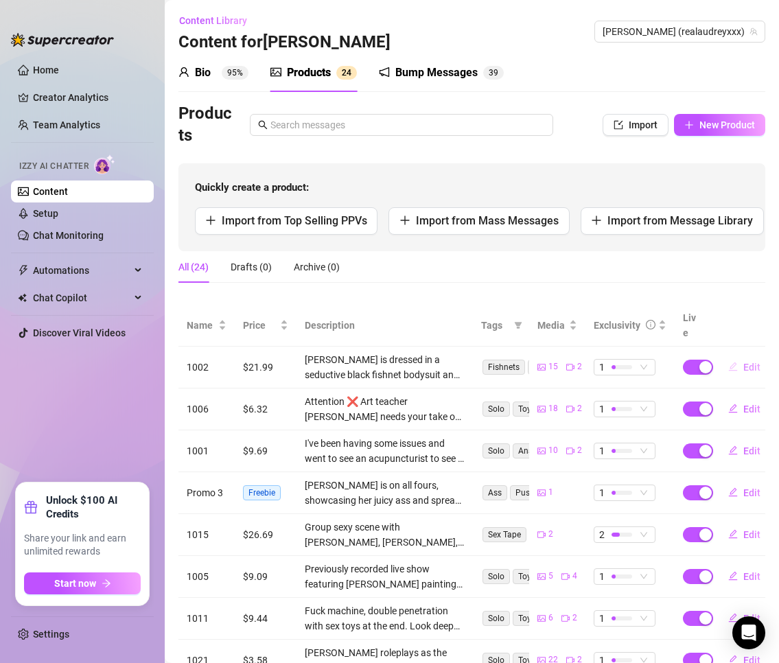
click at [743, 362] on span "Edit" at bounding box center [751, 367] width 17 height 11
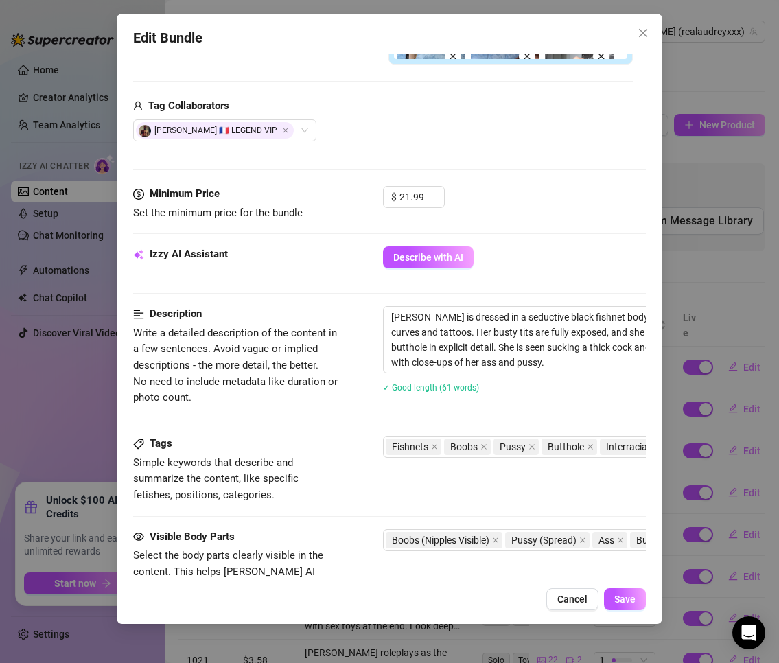
scroll to position [480, 0]
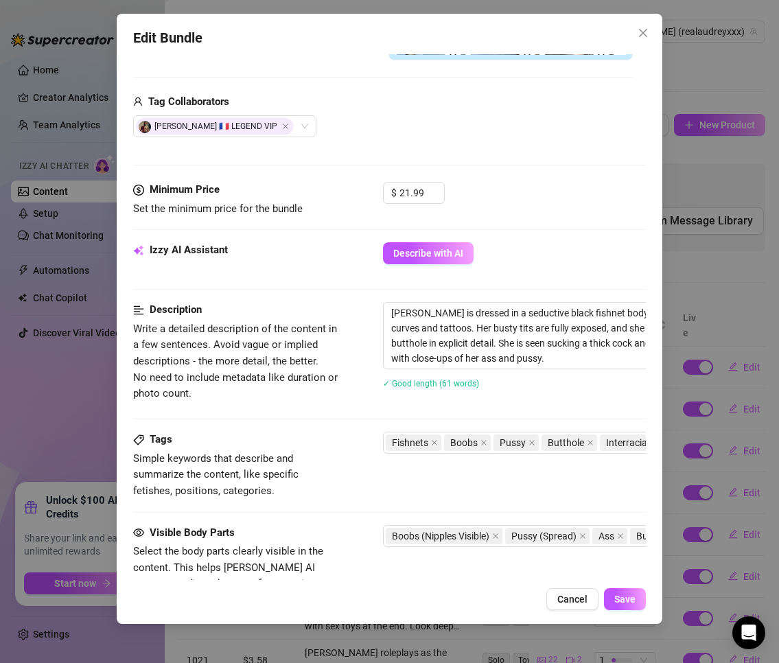
drag, startPoint x: 563, startPoint y: 594, endPoint x: 479, endPoint y: 594, distance: 83.7
click at [561, 594] on span "Cancel" at bounding box center [572, 599] width 30 height 11
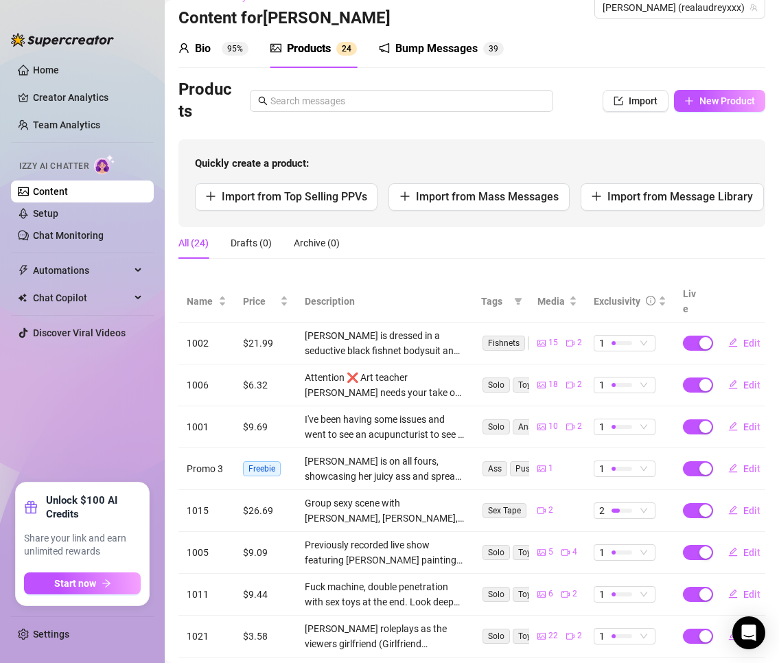
scroll to position [0, 0]
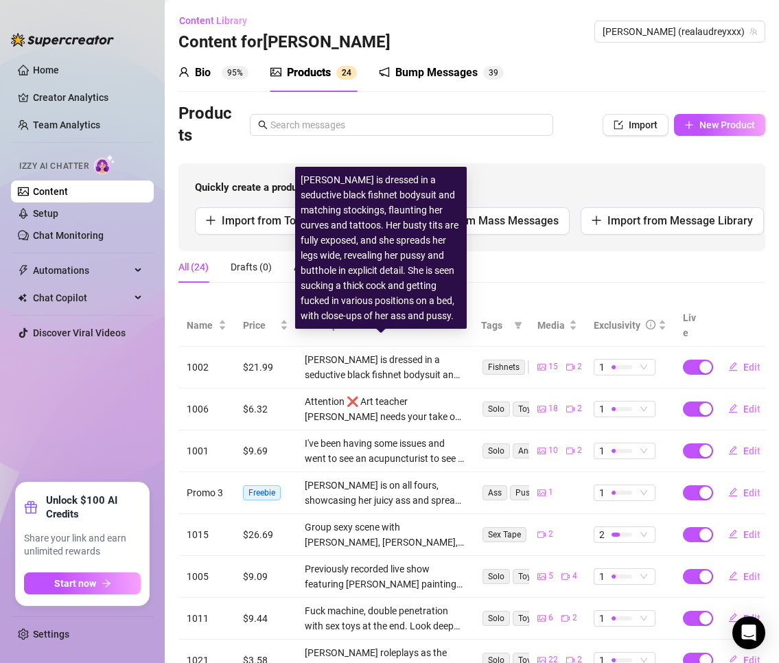
click at [347, 357] on div "Audrey Hollander is dressed in a seductive black fishnet bodysuit and matching …" at bounding box center [385, 367] width 160 height 30
click at [339, 355] on div "Audrey Hollander is dressed in a seductive black fishnet bodysuit and matching …" at bounding box center [385, 367] width 160 height 30
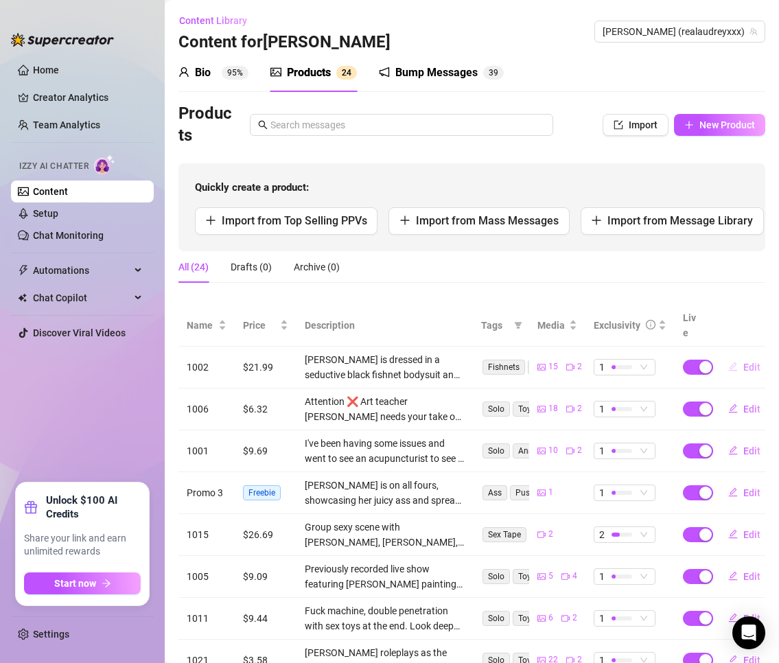
click at [743, 362] on span "Edit" at bounding box center [751, 367] width 17 height 11
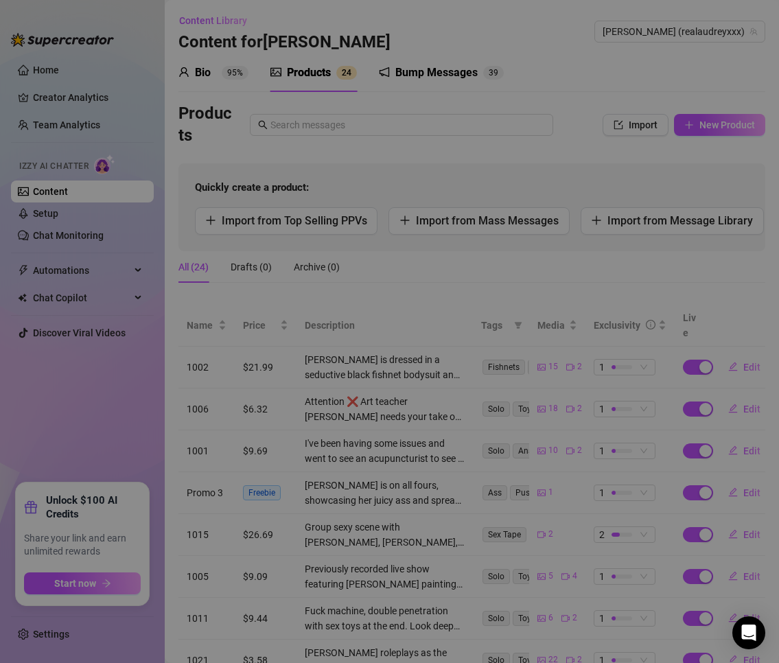
type textarea "I fucked Alex Legend, baby!!! 🥵 I was a very naughty girl, and now you get to w…"
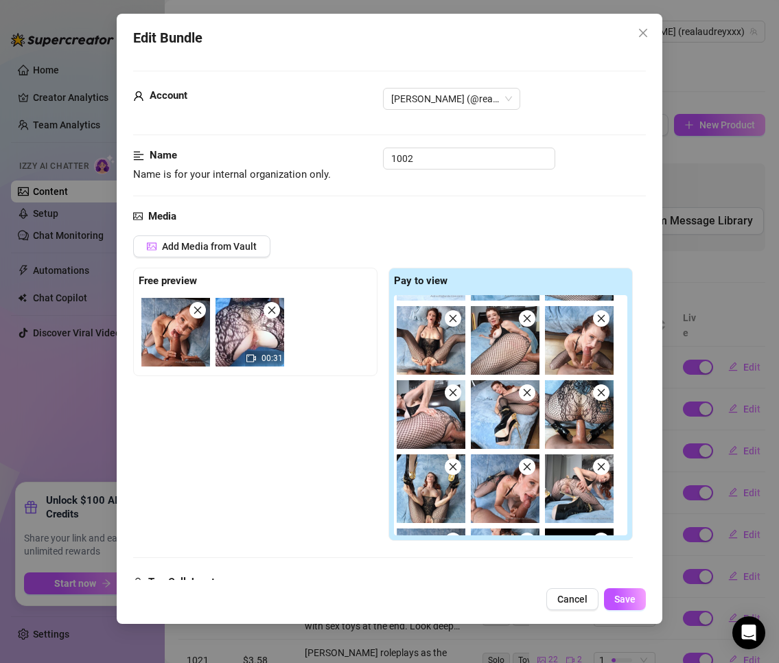
scroll to position [130, 0]
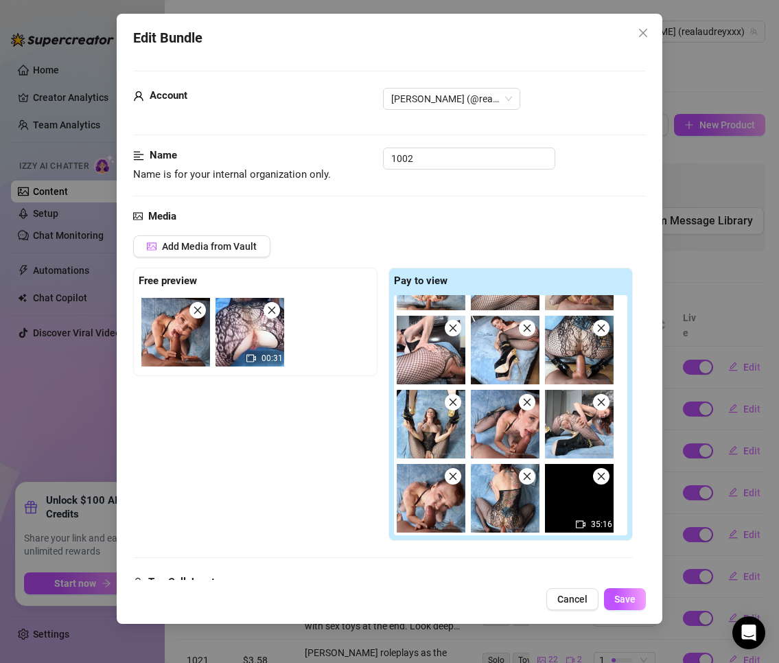
drag, startPoint x: 578, startPoint y: 606, endPoint x: 557, endPoint y: 609, distance: 22.2
click at [579, 605] on button "Cancel" at bounding box center [572, 599] width 52 height 22
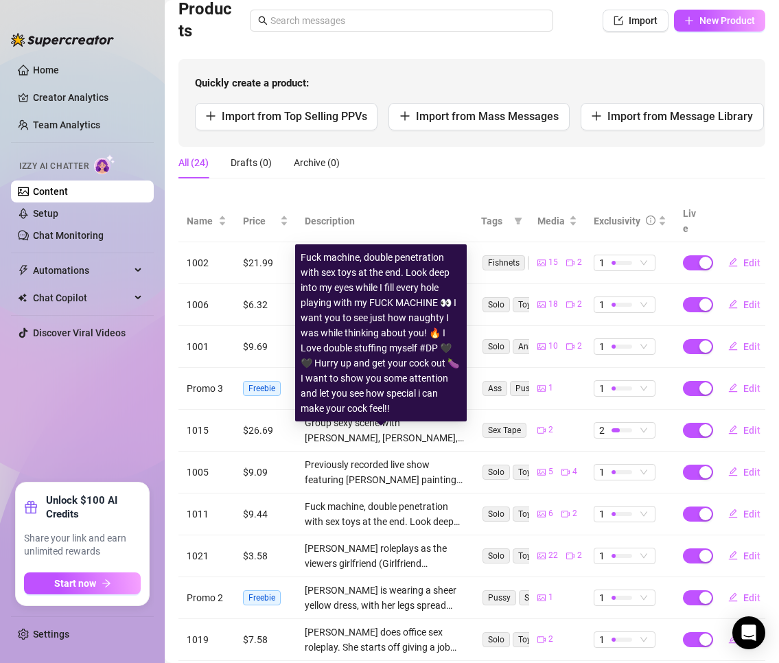
scroll to position [0, 0]
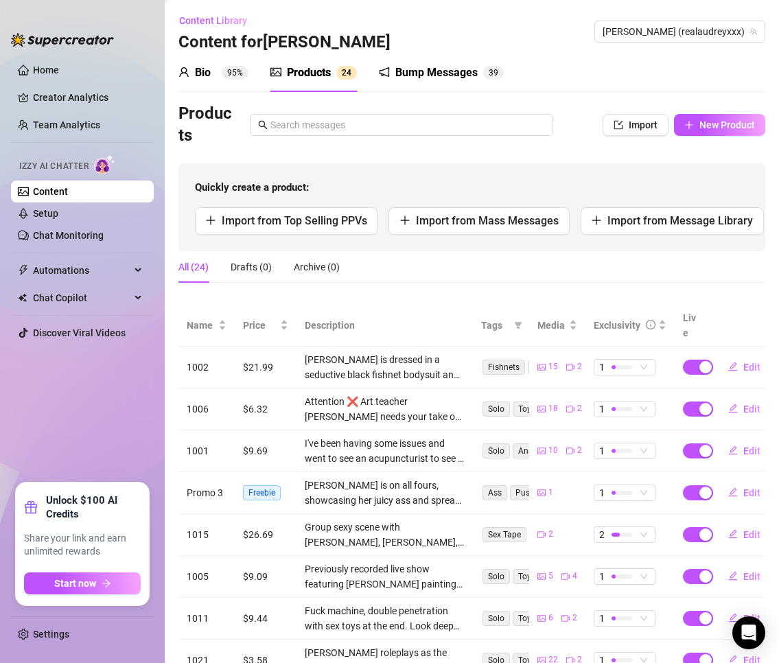
click at [410, 56] on div "Bump Messages 3 9" at bounding box center [441, 73] width 125 height 38
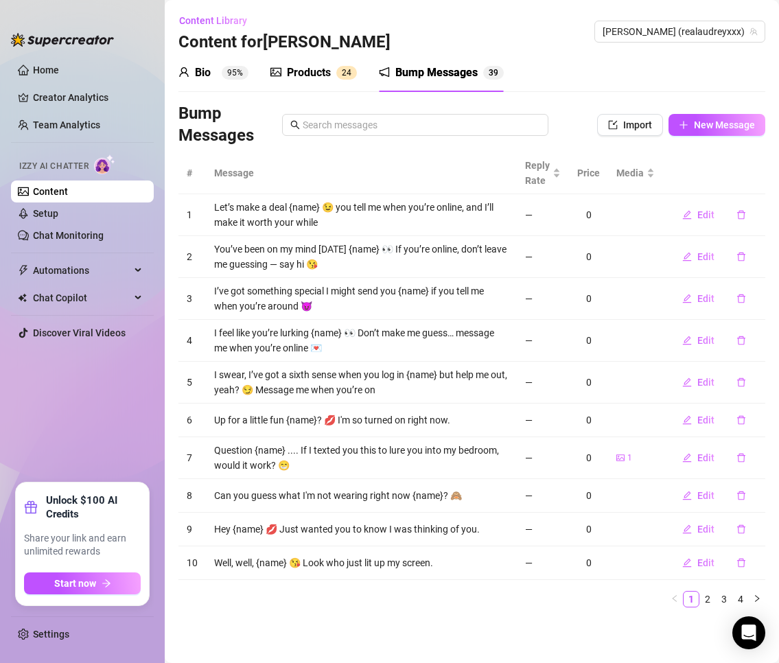
click at [401, 78] on div "Bump Messages" at bounding box center [436, 73] width 82 height 16
drag, startPoint x: 281, startPoint y: 69, endPoint x: 359, endPoint y: 187, distance: 141.8
click at [281, 68] on div "Products 2 4" at bounding box center [313, 73] width 86 height 16
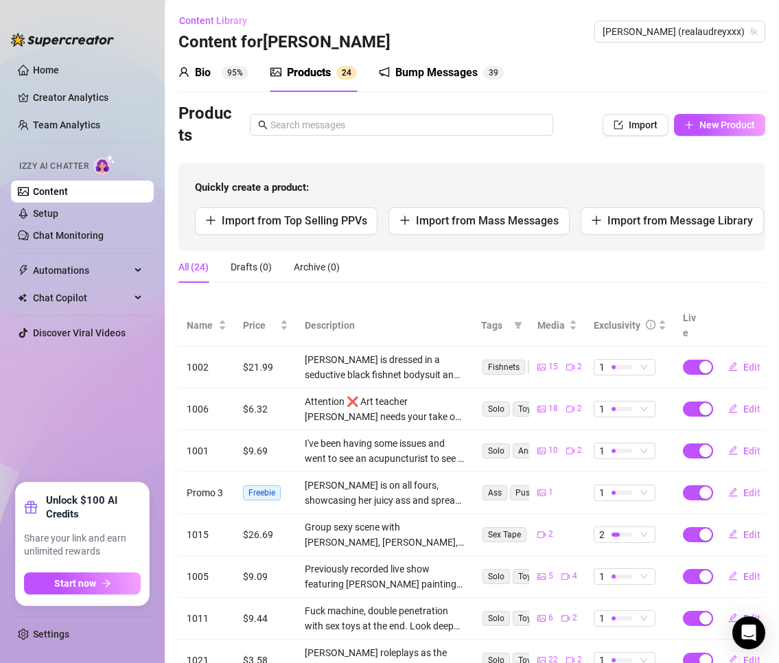
scroll to position [178, 0]
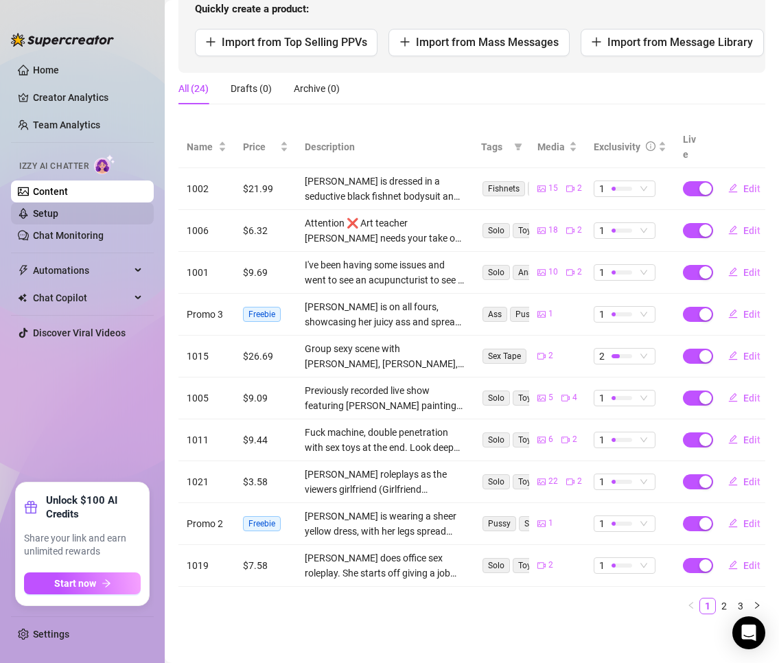
click at [58, 214] on link "Setup" at bounding box center [45, 213] width 25 height 11
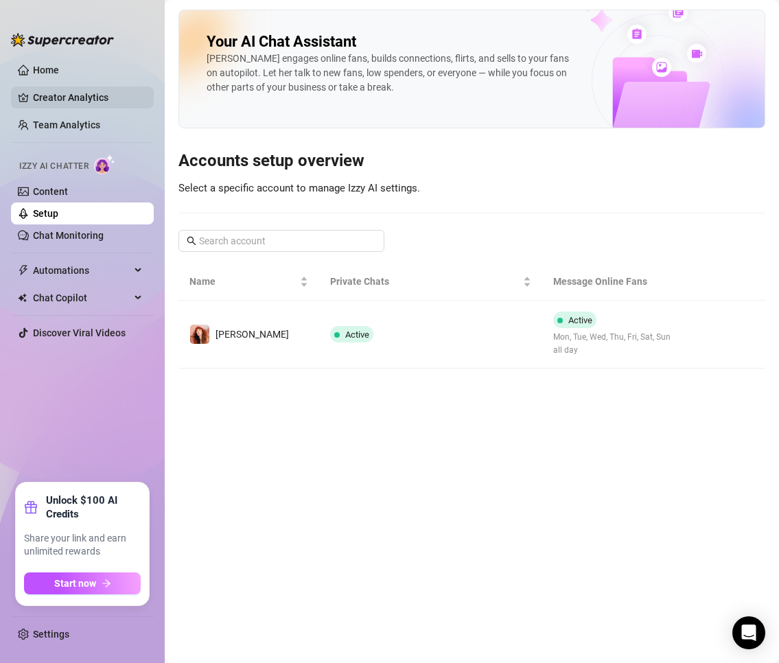
click at [76, 91] on link "Creator Analytics" at bounding box center [88, 97] width 110 height 22
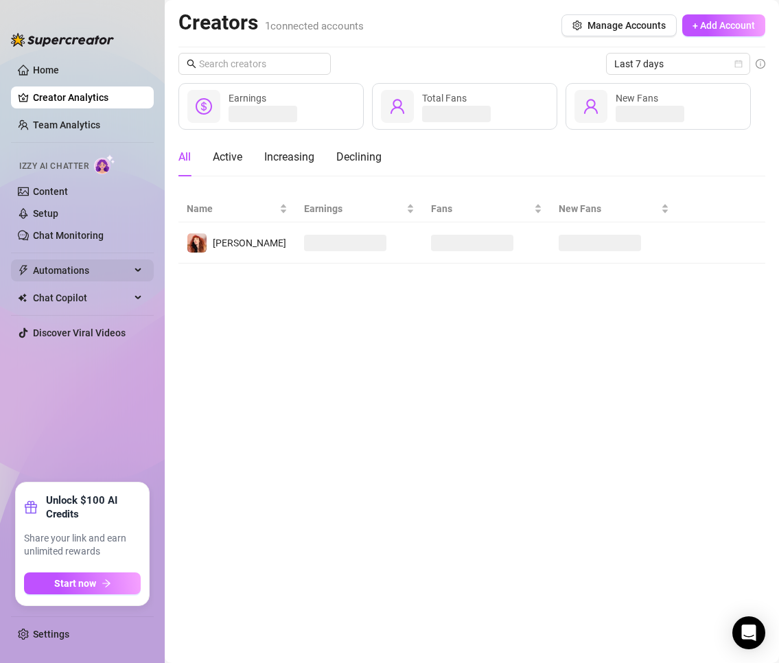
click at [84, 263] on span "Automations" at bounding box center [81, 270] width 97 height 22
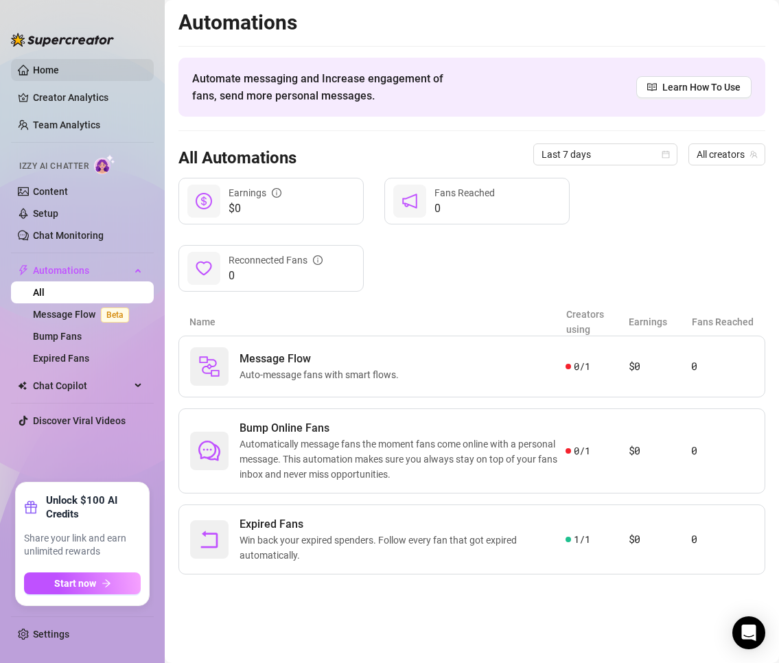
click at [59, 71] on link "Home" at bounding box center [46, 70] width 26 height 11
